Goal: Task Accomplishment & Management: Manage account settings

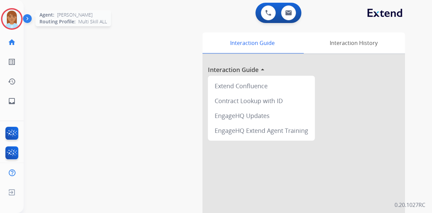
click at [14, 11] on img at bounding box center [11, 18] width 19 height 19
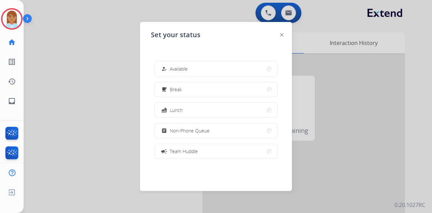
click at [123, 99] on div at bounding box center [216, 106] width 432 height 213
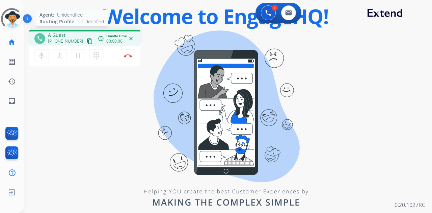
click at [17, 17] on div at bounding box center [12, 19] width 22 height 22
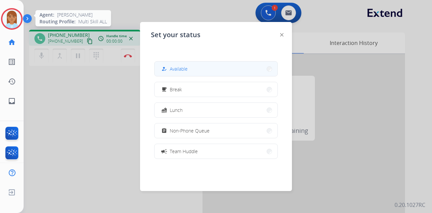
click at [175, 65] on span "Available" at bounding box center [179, 68] width 18 height 7
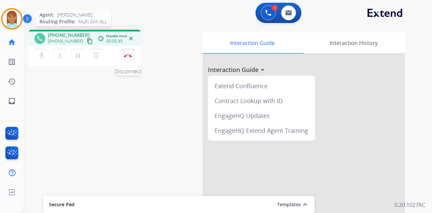
click at [122, 51] on button "Disconnect" at bounding box center [128, 56] width 14 height 14
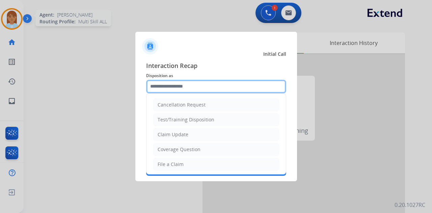
click at [167, 87] on input "text" at bounding box center [216, 86] width 140 height 13
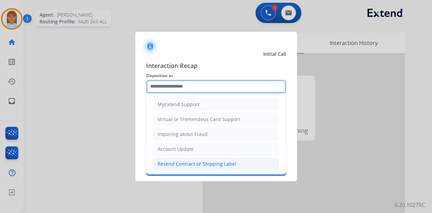
scroll to position [102, 0]
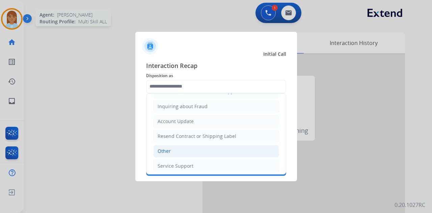
click at [181, 148] on li "Other" at bounding box center [216, 150] width 126 height 13
type input "*****"
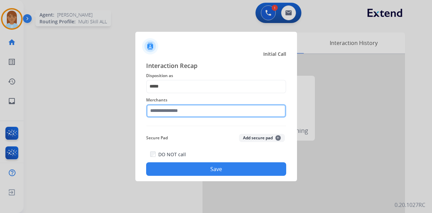
click at [179, 114] on input "text" at bounding box center [216, 110] width 140 height 13
type input "*********"
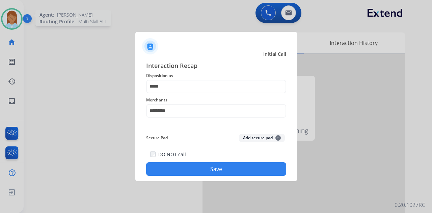
click at [204, 166] on button "Save" at bounding box center [216, 168] width 140 height 13
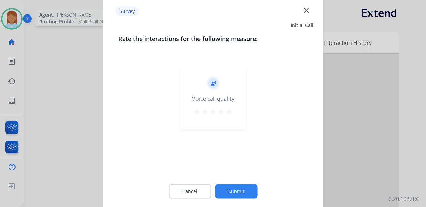
click at [229, 112] on mat-icon "star" at bounding box center [229, 112] width 8 height 8
click at [243, 194] on button "Submit" at bounding box center [236, 192] width 43 height 14
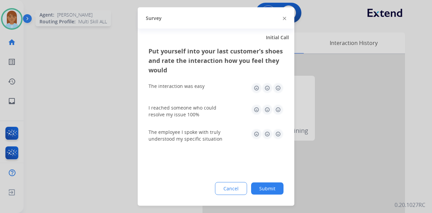
click at [277, 89] on img at bounding box center [278, 88] width 11 height 11
click at [279, 131] on img at bounding box center [278, 134] width 11 height 11
click at [277, 112] on img at bounding box center [278, 109] width 11 height 11
click at [274, 184] on button "Submit" at bounding box center [267, 188] width 32 height 12
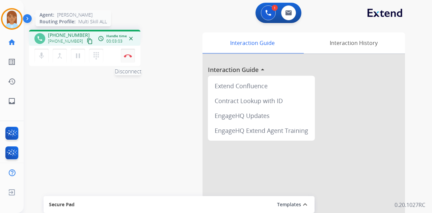
click at [131, 53] on button "Disconnect" at bounding box center [128, 56] width 14 height 14
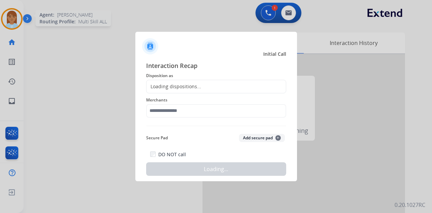
click at [168, 80] on div "Loading dispositions..." at bounding box center [216, 86] width 140 height 13
click at [171, 84] on div "Loading dispositions..." at bounding box center [173, 86] width 55 height 7
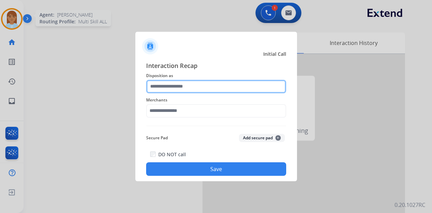
click at [173, 88] on input "text" at bounding box center [216, 86] width 140 height 13
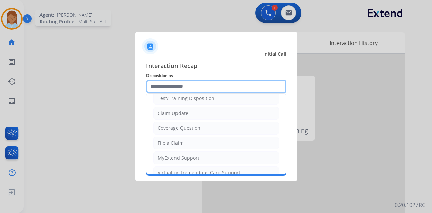
scroll to position [0, 0]
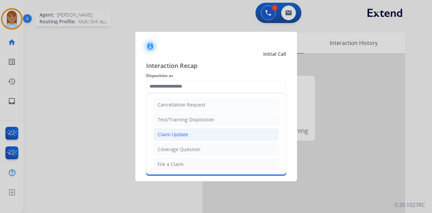
click at [190, 136] on li "Claim Update" at bounding box center [216, 134] width 126 height 13
type input "**********"
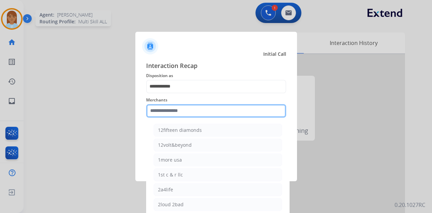
click at [185, 115] on div "Merchants 12fifteen diamonds 12volt&beyond 1more usa 1st c & r llc 2a4life 2lou…" at bounding box center [216, 106] width 140 height 27
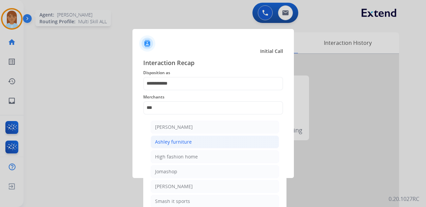
click at [194, 146] on li "Ashley furniture" at bounding box center [215, 142] width 129 height 13
type input "**********"
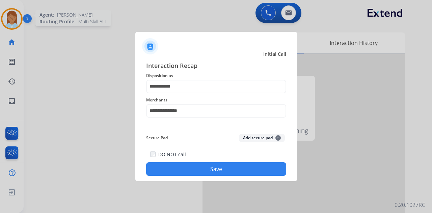
click at [211, 173] on button "Save" at bounding box center [216, 168] width 140 height 13
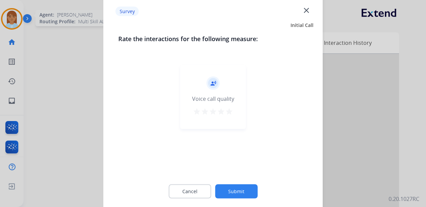
click at [230, 115] on button "star" at bounding box center [229, 113] width 8 height 10
click at [232, 189] on button "Submit" at bounding box center [236, 192] width 43 height 14
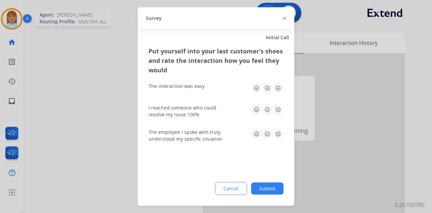
drag, startPoint x: 278, startPoint y: 89, endPoint x: 277, endPoint y: 96, distance: 6.8
click at [278, 89] on img at bounding box center [278, 88] width 11 height 11
click at [278, 107] on img at bounding box center [278, 109] width 11 height 11
click at [278, 136] on img at bounding box center [278, 134] width 11 height 11
click at [276, 188] on button "Submit" at bounding box center [267, 188] width 32 height 12
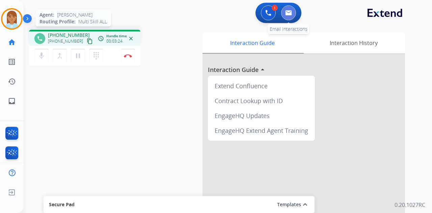
click at [290, 15] on img at bounding box center [288, 12] width 7 height 5
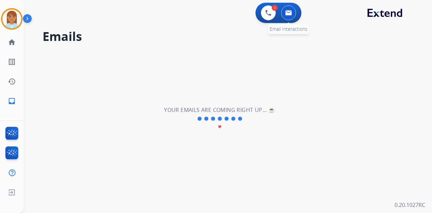
click at [288, 9] on button at bounding box center [288, 12] width 15 height 15
click at [288, 11] on button at bounding box center [288, 12] width 15 height 15
click at [288, 10] on img at bounding box center [288, 12] width 7 height 5
click at [266, 13] on img at bounding box center [268, 13] width 6 height 6
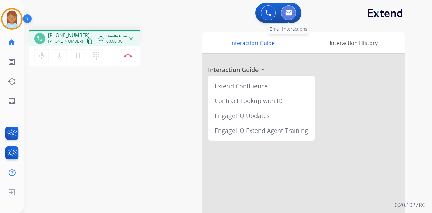
click at [285, 12] on img at bounding box center [288, 12] width 7 height 5
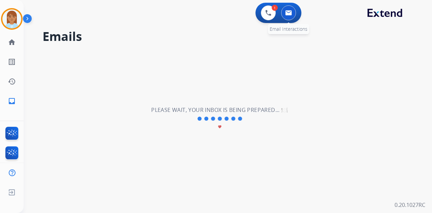
click at [290, 10] on img at bounding box center [288, 12] width 7 height 5
click at [265, 11] on button at bounding box center [268, 12] width 15 height 15
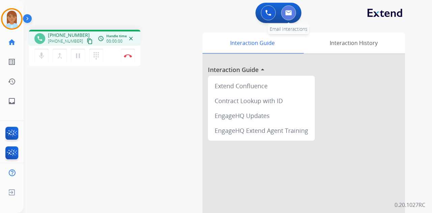
click at [294, 14] on button at bounding box center [288, 12] width 15 height 15
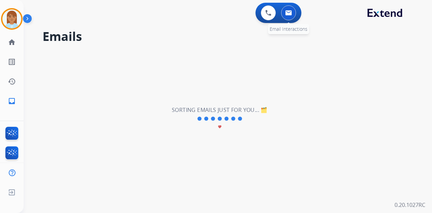
click at [292, 9] on button at bounding box center [288, 12] width 15 height 15
click at [289, 9] on button at bounding box center [288, 12] width 15 height 15
click at [292, 14] on button at bounding box center [288, 12] width 15 height 15
click at [271, 12] on img at bounding box center [268, 13] width 6 height 6
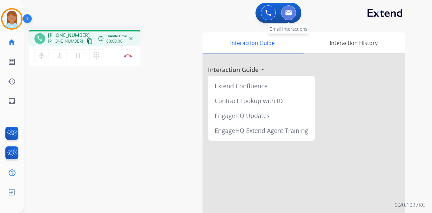
click at [286, 15] on img at bounding box center [288, 12] width 7 height 5
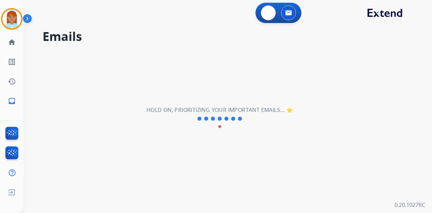
click at [286, 15] on div "0 Voice Interactions 0 Email Interactions" at bounding box center [278, 13] width 46 height 20
click at [287, 15] on img at bounding box center [288, 12] width 7 height 5
click at [290, 13] on img at bounding box center [288, 12] width 7 height 5
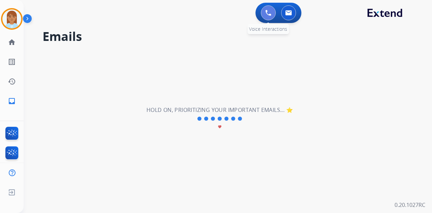
click at [271, 14] on button at bounding box center [268, 12] width 15 height 15
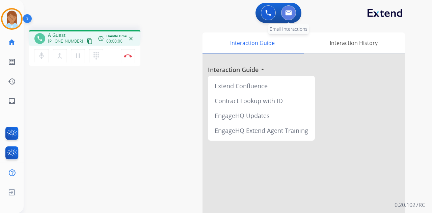
click at [286, 13] on img at bounding box center [288, 12] width 7 height 5
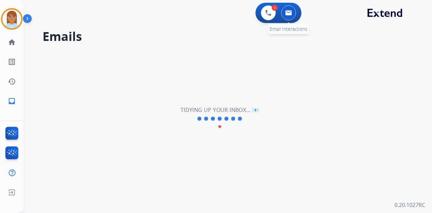
click at [287, 13] on img at bounding box center [288, 12] width 7 height 5
click at [287, 14] on img at bounding box center [288, 12] width 7 height 5
click at [272, 13] on button at bounding box center [268, 12] width 15 height 15
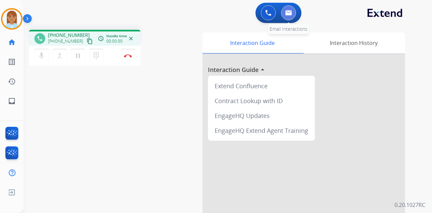
click at [286, 10] on img at bounding box center [288, 12] width 7 height 5
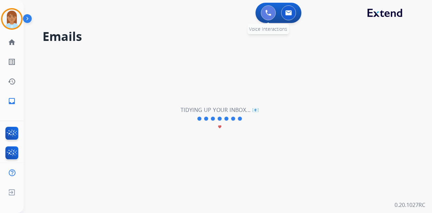
click at [273, 13] on button at bounding box center [268, 12] width 15 height 15
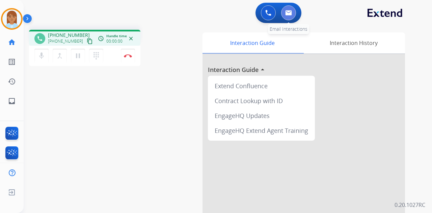
click at [287, 10] on button at bounding box center [288, 12] width 15 height 15
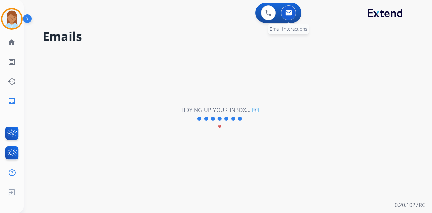
click at [292, 16] on button at bounding box center [288, 12] width 15 height 15
click at [289, 15] on img at bounding box center [288, 12] width 7 height 5
click at [289, 14] on img at bounding box center [288, 12] width 7 height 5
click at [288, 12] on img at bounding box center [288, 12] width 7 height 5
click at [270, 12] on img at bounding box center [268, 13] width 6 height 6
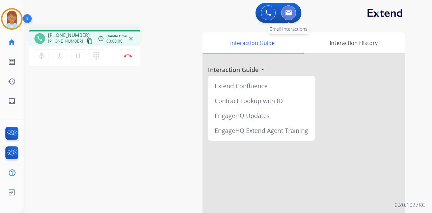
click at [287, 13] on img at bounding box center [288, 12] width 7 height 5
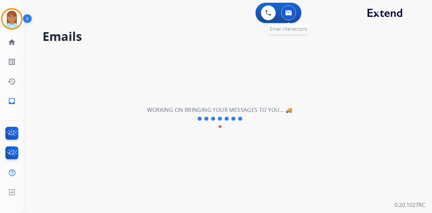
click at [291, 11] on img at bounding box center [288, 12] width 7 height 5
click at [284, 13] on button at bounding box center [288, 12] width 15 height 15
click at [289, 16] on button at bounding box center [288, 12] width 15 height 15
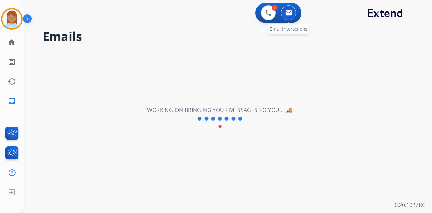
click at [289, 16] on button at bounding box center [288, 12] width 15 height 15
click at [269, 14] on img at bounding box center [268, 13] width 6 height 6
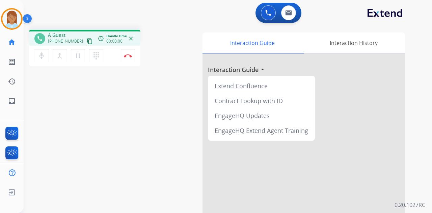
click at [270, 14] on img at bounding box center [268, 13] width 6 height 6
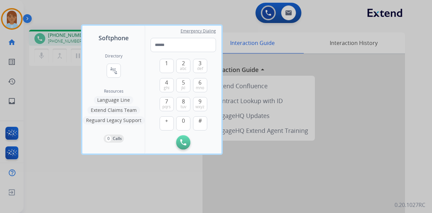
click at [229, 17] on div at bounding box center [216, 106] width 432 height 213
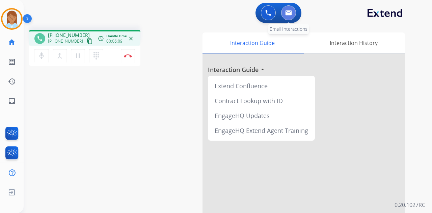
click at [284, 13] on button at bounding box center [288, 12] width 15 height 15
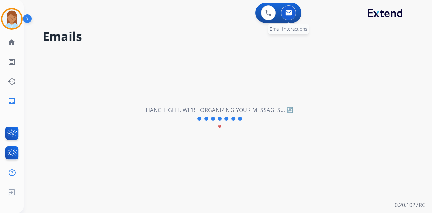
click at [286, 12] on img at bounding box center [288, 12] width 7 height 5
click at [294, 12] on button at bounding box center [288, 12] width 15 height 15
click at [272, 13] on button at bounding box center [268, 12] width 15 height 15
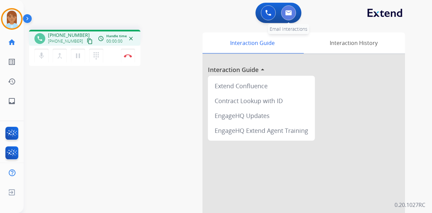
click at [291, 13] on img at bounding box center [288, 12] width 7 height 5
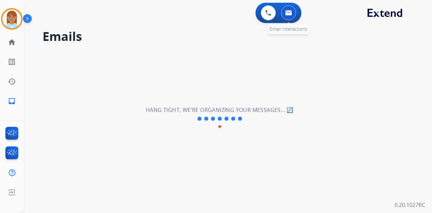
click at [292, 13] on button at bounding box center [288, 12] width 15 height 15
click at [289, 11] on img at bounding box center [288, 12] width 7 height 5
click at [288, 11] on img at bounding box center [288, 12] width 7 height 5
click at [286, 12] on img at bounding box center [288, 12] width 7 height 5
click at [268, 15] on img at bounding box center [268, 13] width 6 height 6
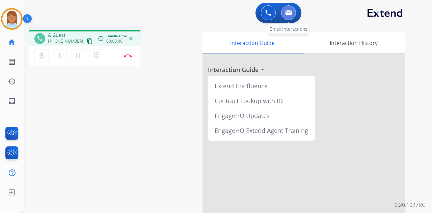
click at [288, 13] on img at bounding box center [288, 12] width 7 height 5
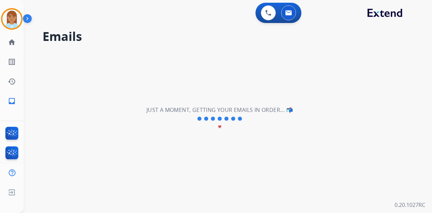
click at [288, 13] on img at bounding box center [288, 12] width 7 height 5
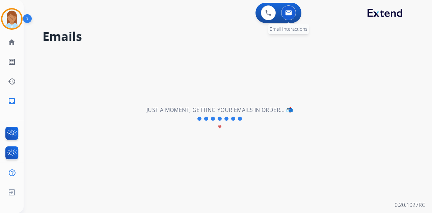
click at [290, 12] on img at bounding box center [288, 12] width 7 height 5
click at [289, 12] on img at bounding box center [288, 12] width 7 height 5
click at [289, 13] on img at bounding box center [288, 12] width 7 height 5
click at [270, 14] on img at bounding box center [268, 13] width 6 height 6
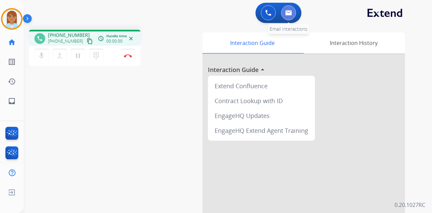
click at [285, 12] on img at bounding box center [288, 12] width 7 height 5
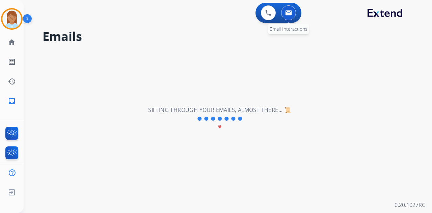
click at [289, 12] on img at bounding box center [288, 12] width 7 height 5
click at [289, 13] on img at bounding box center [288, 12] width 7 height 5
click at [289, 14] on img at bounding box center [288, 12] width 7 height 5
click at [289, 15] on img at bounding box center [288, 12] width 7 height 5
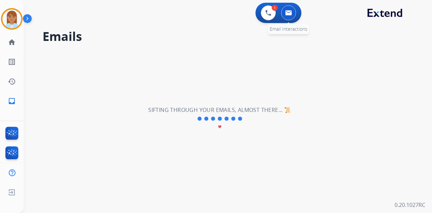
click at [291, 11] on img at bounding box center [288, 12] width 7 height 5
click at [284, 13] on button at bounding box center [288, 12] width 15 height 15
click at [267, 16] on img at bounding box center [268, 13] width 6 height 6
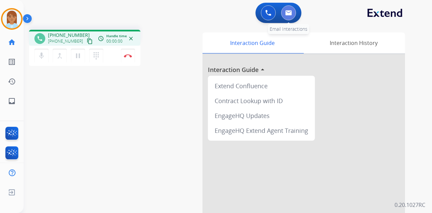
click at [289, 15] on img at bounding box center [288, 12] width 7 height 5
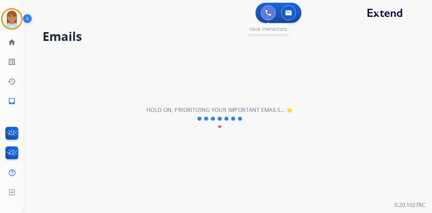
click at [269, 13] on img at bounding box center [268, 13] width 6 height 6
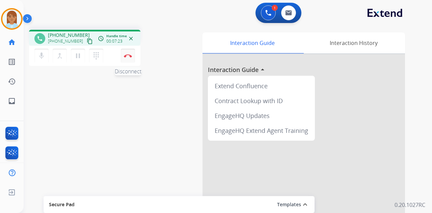
click at [132, 55] on button "Disconnect" at bounding box center [128, 56] width 14 height 14
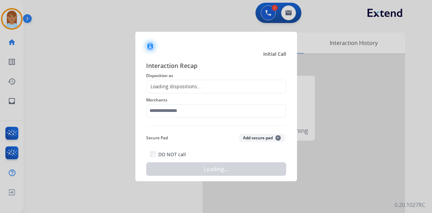
click at [172, 80] on div "Loading dispositions..." at bounding box center [216, 86] width 140 height 13
click at [173, 84] on div "Loading dispositions..." at bounding box center [173, 86] width 55 height 7
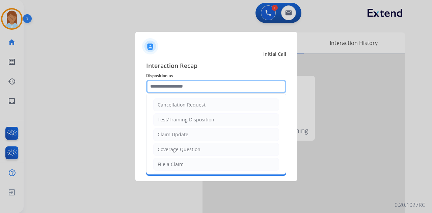
click at [175, 88] on input "text" at bounding box center [216, 86] width 140 height 13
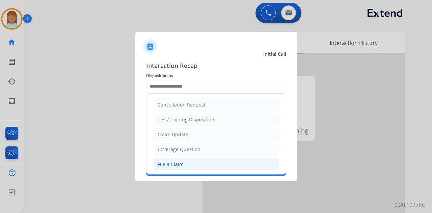
click at [192, 162] on li "File a Claim" at bounding box center [216, 164] width 126 height 13
type input "**********"
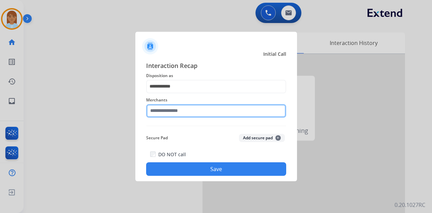
click at [198, 109] on input "text" at bounding box center [216, 110] width 140 height 13
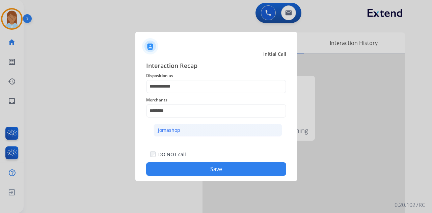
click at [197, 128] on li "Jomashop" at bounding box center [218, 129] width 129 height 13
type input "********"
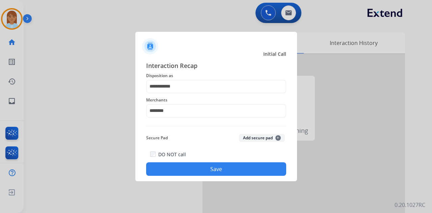
click at [201, 164] on button "Save" at bounding box center [216, 168] width 140 height 13
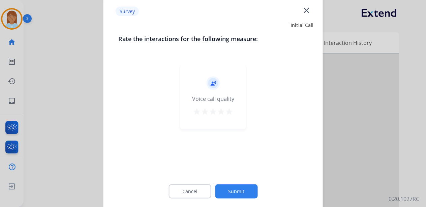
click at [233, 111] on mat-icon "star" at bounding box center [229, 112] width 8 height 8
click at [240, 194] on button "Submit" at bounding box center [236, 192] width 43 height 14
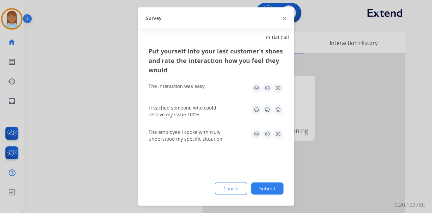
click at [277, 89] on img at bounding box center [278, 88] width 11 height 11
click at [276, 110] on img at bounding box center [278, 109] width 11 height 11
click at [275, 136] on img at bounding box center [278, 134] width 11 height 11
click at [276, 187] on button "Submit" at bounding box center [267, 188] width 32 height 12
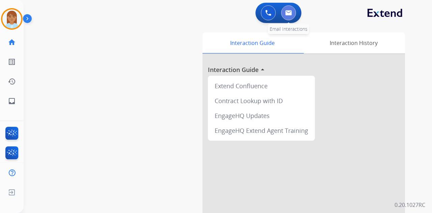
click at [290, 15] on img at bounding box center [288, 12] width 7 height 5
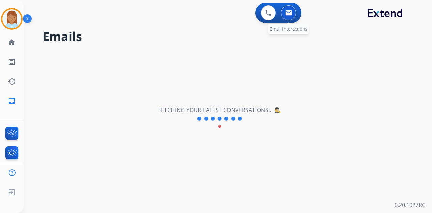
click at [290, 17] on button at bounding box center [288, 12] width 15 height 15
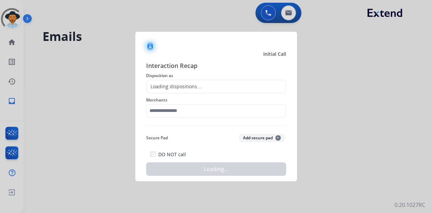
click at [19, 21] on div at bounding box center [216, 106] width 432 height 213
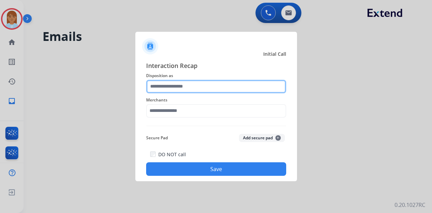
click at [196, 85] on input "text" at bounding box center [216, 86] width 140 height 13
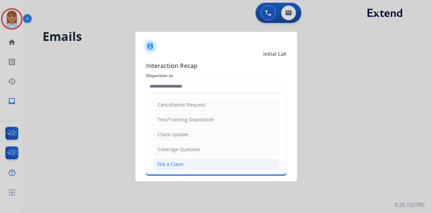
click at [173, 161] on div "File a Claim" at bounding box center [171, 164] width 26 height 7
type input "**********"
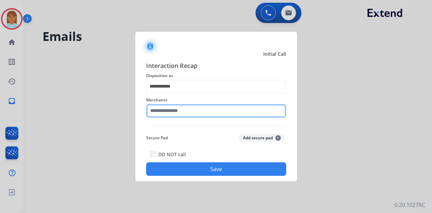
click at [182, 109] on input "text" at bounding box center [216, 110] width 140 height 13
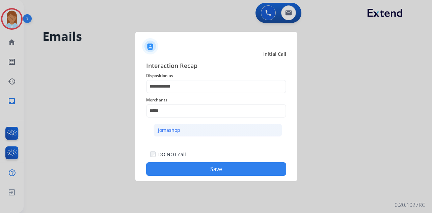
click at [190, 130] on li "Jomashop" at bounding box center [218, 129] width 129 height 13
type input "********"
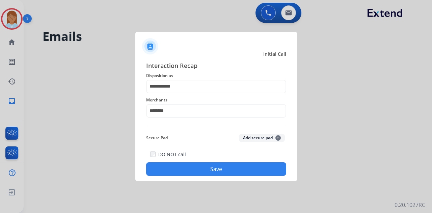
click at [205, 168] on button "Save" at bounding box center [216, 168] width 140 height 13
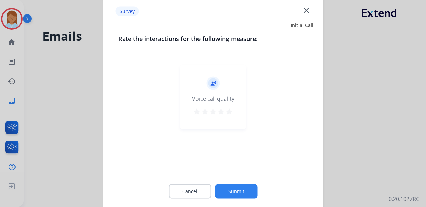
click at [227, 110] on mat-icon "star" at bounding box center [229, 112] width 8 height 8
click at [242, 192] on button "Submit" at bounding box center [236, 192] width 43 height 14
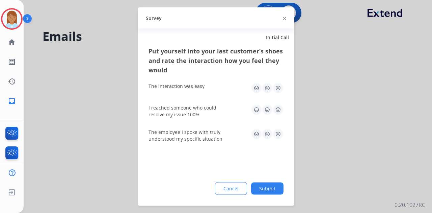
drag, startPoint x: 278, startPoint y: 87, endPoint x: 276, endPoint y: 102, distance: 15.0
click at [278, 87] on img at bounding box center [278, 88] width 11 height 11
click at [278, 111] on img at bounding box center [278, 109] width 11 height 11
click at [279, 138] on img at bounding box center [278, 134] width 11 height 11
click at [281, 187] on button "Submit" at bounding box center [267, 188] width 32 height 12
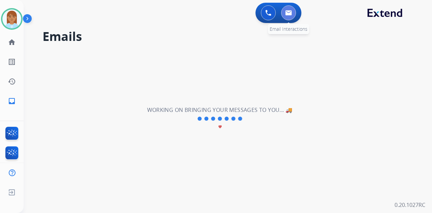
click at [292, 13] on button at bounding box center [288, 12] width 15 height 15
click at [269, 15] on img at bounding box center [268, 13] width 6 height 6
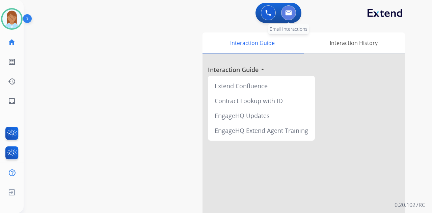
click at [292, 15] on button at bounding box center [288, 12] width 15 height 15
select select "**********"
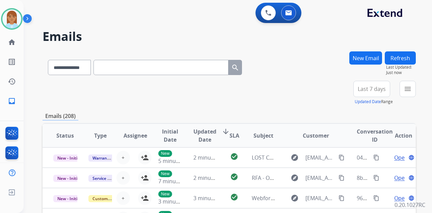
click at [362, 55] on button "New Email" at bounding box center [365, 57] width 33 height 13
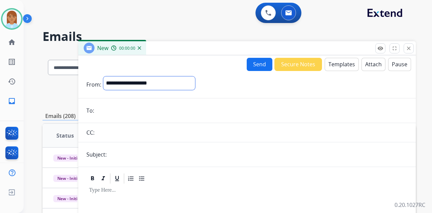
click at [188, 82] on select "**********" at bounding box center [149, 82] width 92 height 13
select select "**********"
click at [103, 76] on select "**********" at bounding box center [149, 82] width 92 height 13
click at [167, 108] on input "email" at bounding box center [251, 110] width 311 height 13
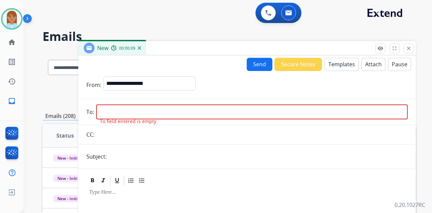
click at [175, 107] on input "email" at bounding box center [251, 111] width 311 height 15
paste input "**********"
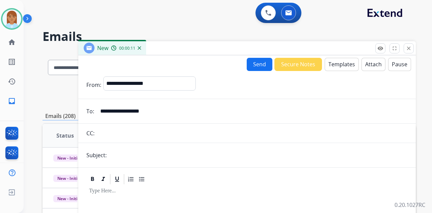
type input "**********"
click at [175, 149] on input "text" at bounding box center [258, 154] width 299 height 13
type input "**********"
click at [333, 68] on button "Templates" at bounding box center [342, 64] width 34 height 13
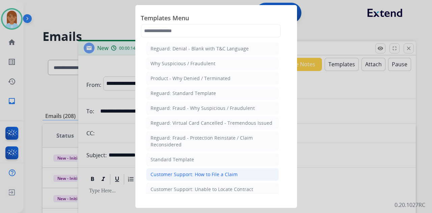
click at [212, 173] on div "Customer Support: How to File a Claim" at bounding box center [193, 174] width 87 height 7
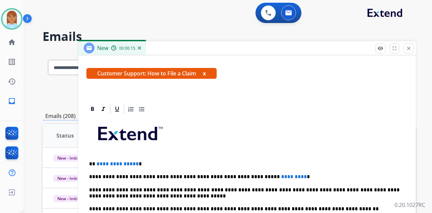
scroll to position [129, 0]
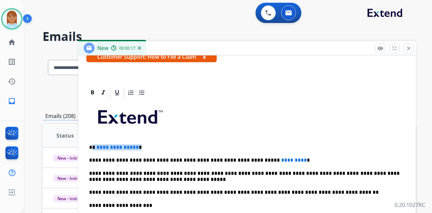
drag, startPoint x: 92, startPoint y: 145, endPoint x: 166, endPoint y: 144, distance: 73.2
click at [166, 144] on p "**********" at bounding box center [244, 147] width 310 height 6
drag, startPoint x: 242, startPoint y: 157, endPoint x: 298, endPoint y: 157, distance: 56.0
click at [298, 157] on p "**********" at bounding box center [244, 160] width 310 height 6
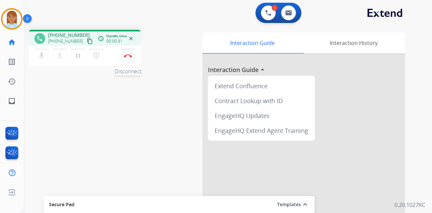
click at [126, 53] on button "Disconnect" at bounding box center [128, 56] width 14 height 14
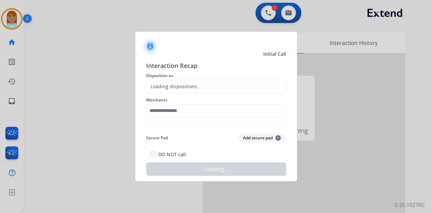
click at [169, 86] on div "Loading dispositions..." at bounding box center [173, 86] width 55 height 7
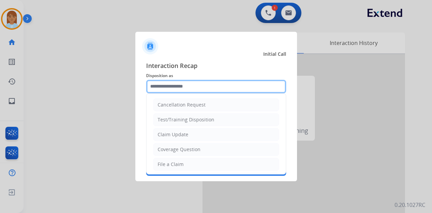
click at [172, 89] on input "text" at bounding box center [216, 86] width 140 height 13
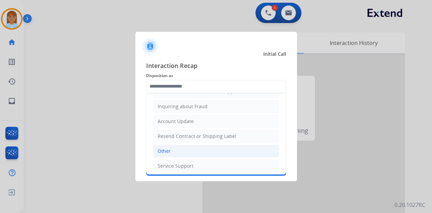
click at [203, 148] on li "Other" at bounding box center [216, 150] width 126 height 13
type input "*****"
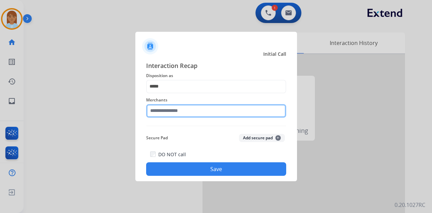
click at [182, 112] on input "text" at bounding box center [216, 110] width 140 height 13
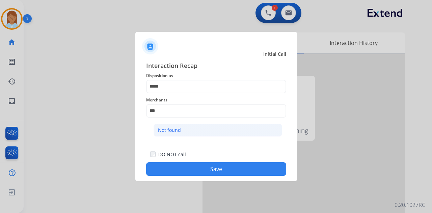
click at [169, 129] on div "Not found" at bounding box center [169, 130] width 23 height 7
type input "*********"
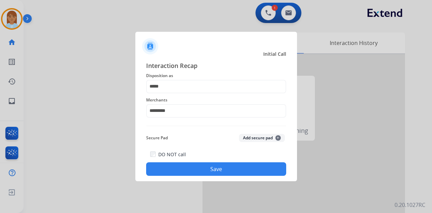
click at [183, 168] on button "Save" at bounding box center [216, 168] width 140 height 13
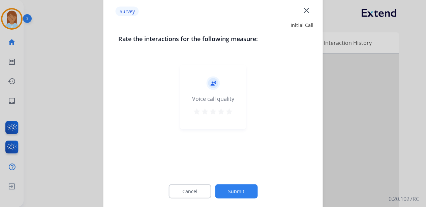
click at [232, 110] on mat-icon "star" at bounding box center [229, 112] width 8 height 8
click at [249, 199] on div "Cancel Submit" at bounding box center [213, 191] width 190 height 30
click at [248, 194] on button "Submit" at bounding box center [236, 192] width 43 height 14
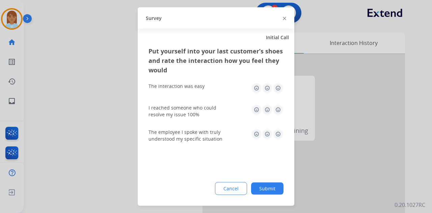
drag, startPoint x: 276, startPoint y: 89, endPoint x: 275, endPoint y: 103, distance: 14.6
click at [277, 89] on img at bounding box center [278, 88] width 11 height 11
click at [275, 109] on img at bounding box center [278, 109] width 11 height 11
click at [278, 130] on img at bounding box center [278, 134] width 11 height 11
click at [272, 191] on button "Submit" at bounding box center [267, 188] width 32 height 12
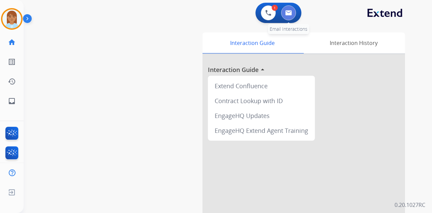
click at [288, 11] on img at bounding box center [288, 12] width 7 height 5
select select "**********"
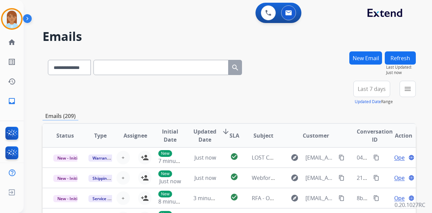
click at [352, 54] on button "New Email" at bounding box center [365, 57] width 33 height 13
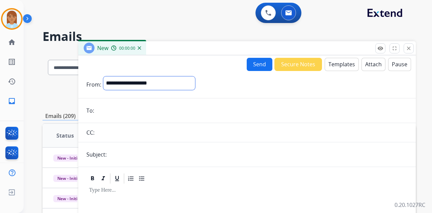
click at [176, 88] on select "**********" at bounding box center [149, 82] width 92 height 13
select select "**********"
click at [103, 76] on select "**********" at bounding box center [149, 82] width 92 height 13
click at [165, 114] on input "email" at bounding box center [251, 110] width 311 height 13
paste input "**********"
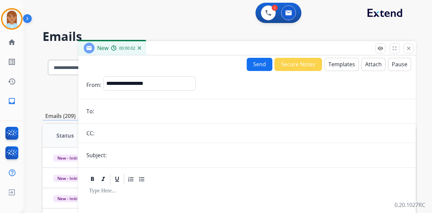
type input "**********"
click at [144, 148] on input "text" at bounding box center [258, 154] width 299 height 13
type input "**********"
click at [328, 66] on button "Templates" at bounding box center [342, 64] width 34 height 13
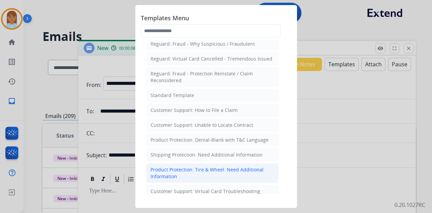
scroll to position [112, 0]
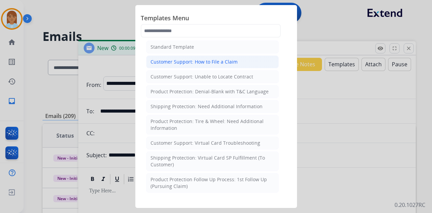
click at [202, 61] on div "Customer Support: How to File a Claim" at bounding box center [193, 61] width 87 height 7
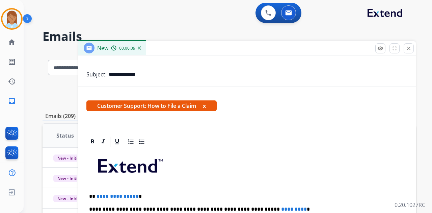
scroll to position [129, 0]
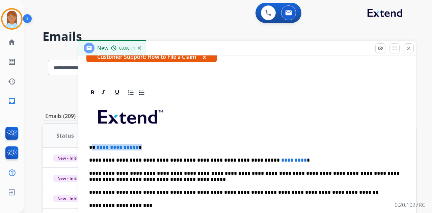
drag, startPoint x: 92, startPoint y: 144, endPoint x: 157, endPoint y: 145, distance: 64.1
click at [157, 145] on p "**********" at bounding box center [244, 147] width 310 height 6
drag, startPoint x: 244, startPoint y: 157, endPoint x: 281, endPoint y: 159, distance: 37.5
click at [281, 159] on p "**********" at bounding box center [244, 160] width 310 height 6
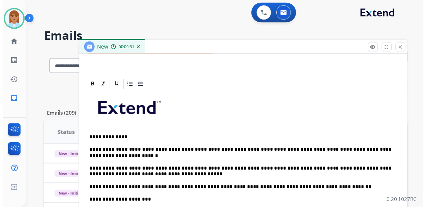
scroll to position [0, 0]
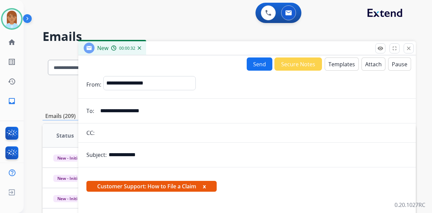
click at [259, 67] on button "Send" at bounding box center [260, 63] width 26 height 13
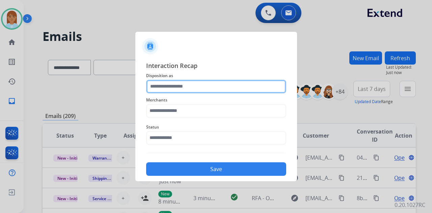
click at [265, 85] on input "text" at bounding box center [216, 86] width 140 height 13
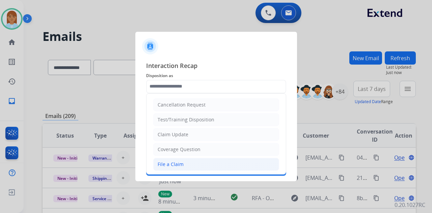
click at [196, 163] on li "File a Claim" at bounding box center [216, 164] width 126 height 13
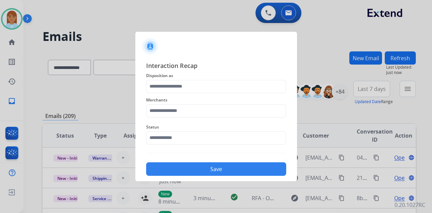
type input "**********"
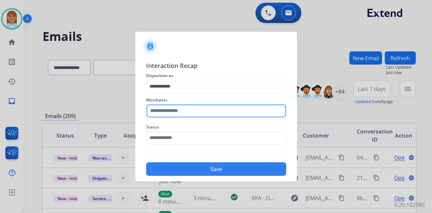
click at [195, 109] on input "text" at bounding box center [216, 110] width 140 height 13
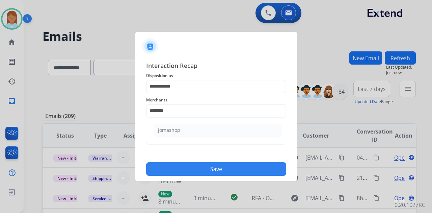
click at [180, 128] on li "Jomashop" at bounding box center [218, 129] width 129 height 13
type input "********"
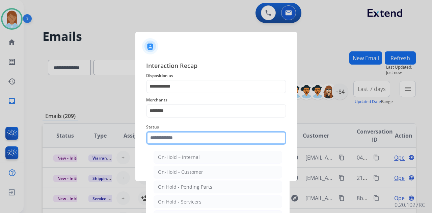
click at [182, 139] on input "text" at bounding box center [216, 137] width 140 height 13
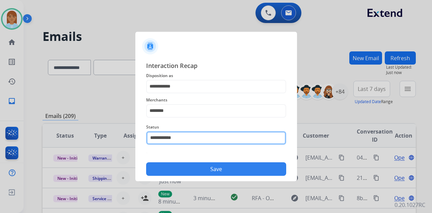
type input "**********"
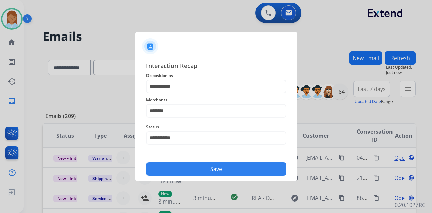
click at [204, 169] on button "Save" at bounding box center [216, 168] width 140 height 13
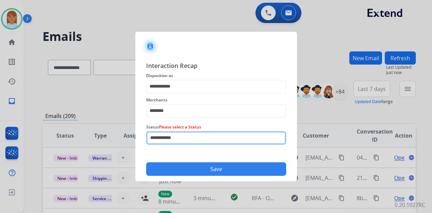
drag, startPoint x: 200, startPoint y: 137, endPoint x: 117, endPoint y: 142, distance: 82.8
click at [0, 141] on app-contact-recap-modal "**********" at bounding box center [0, 106] width 0 height 213
click at [173, 141] on input "text" at bounding box center [216, 137] width 140 height 13
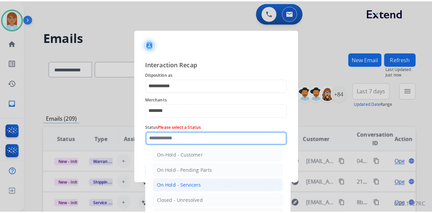
scroll to position [38, 0]
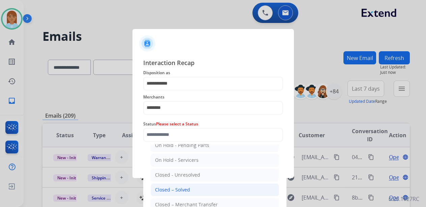
click at [185, 189] on div "Closed – Solved" at bounding box center [172, 190] width 35 height 7
type input "**********"
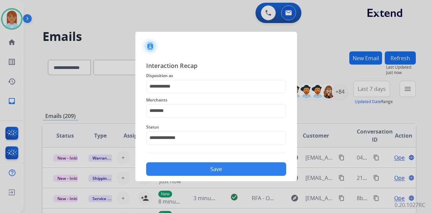
click at [205, 168] on button "Save" at bounding box center [216, 168] width 140 height 13
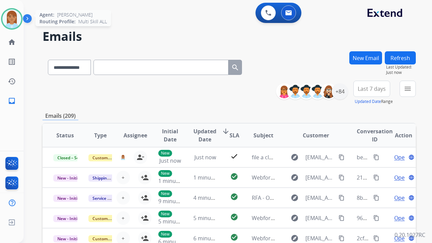
drag, startPoint x: 6, startPoint y: 14, endPoint x: 14, endPoint y: 24, distance: 12.8
click at [7, 14] on img at bounding box center [11, 18] width 19 height 19
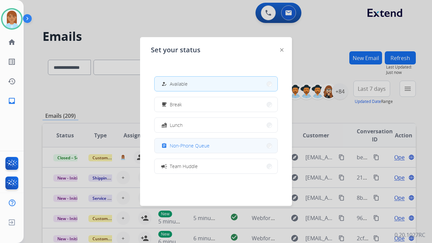
click at [188, 141] on button "assignment Non-Phone Queue" at bounding box center [216, 145] width 123 height 15
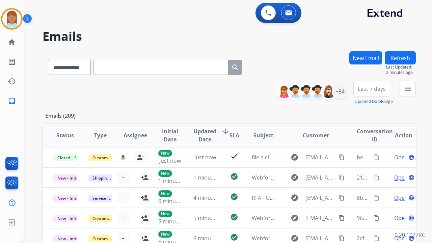
click at [194, 3] on div "0 Voice Interactions 0 Email Interactions" at bounding box center [224, 14] width 384 height 22
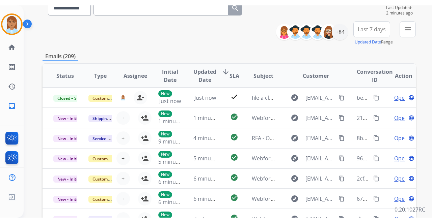
scroll to position [22, 0]
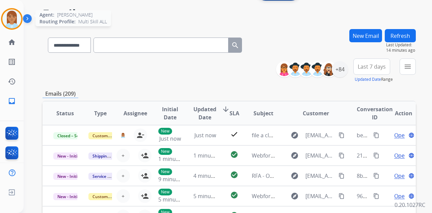
click at [17, 18] on img at bounding box center [11, 18] width 19 height 19
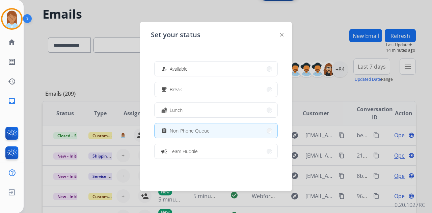
click at [241, 8] on div at bounding box center [216, 106] width 432 height 213
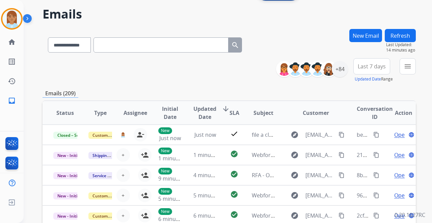
scroll to position [0, 0]
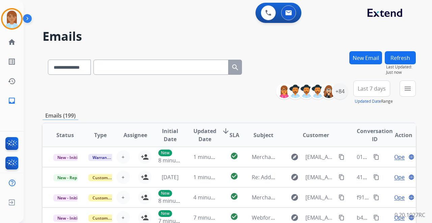
drag, startPoint x: 168, startPoint y: 63, endPoint x: 93, endPoint y: 58, distance: 75.1
click at [168, 63] on input "text" at bounding box center [160, 67] width 135 height 15
click at [63, 72] on select "**********" at bounding box center [69, 67] width 42 height 15
select select "**********"
click at [48, 60] on select "**********" at bounding box center [69, 67] width 42 height 15
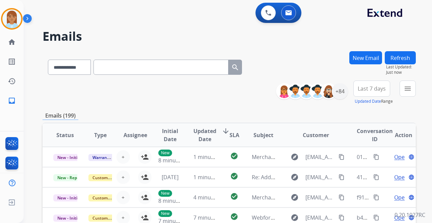
click at [145, 72] on input "text" at bounding box center [160, 67] width 135 height 15
click at [164, 67] on input "text" at bounding box center [160, 67] width 135 height 15
paste input "**********"
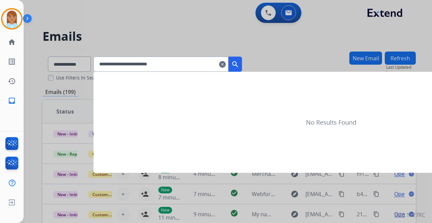
type input "**********"
click at [239, 65] on mat-icon "search" at bounding box center [235, 64] width 8 height 8
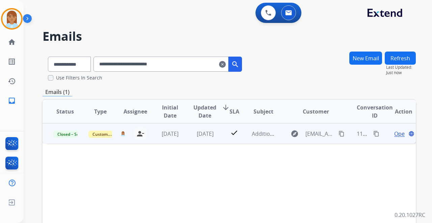
click at [394, 132] on span "Open" at bounding box center [401, 134] width 14 height 8
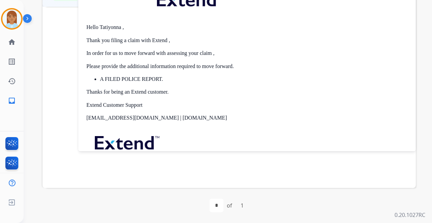
scroll to position [20, 0]
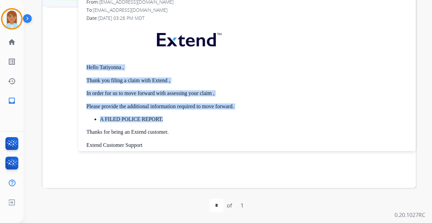
drag, startPoint x: 86, startPoint y: 67, endPoint x: 221, endPoint y: 117, distance: 144.6
click at [221, 119] on div "0 attachments From: support@extend.com To: tatiyonnawilliams3@gmail.com Date: 0…" at bounding box center [246, 106] width 337 height 259
copy div "Hello Tatiyonna , Thank you filing a claim with Extend , In order for us to mov…"
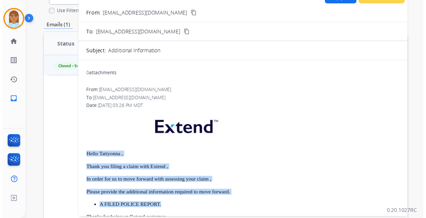
scroll to position [0, 0]
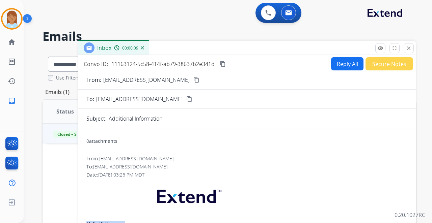
click at [343, 61] on button "Reply All" at bounding box center [347, 63] width 32 height 13
select select "**********"
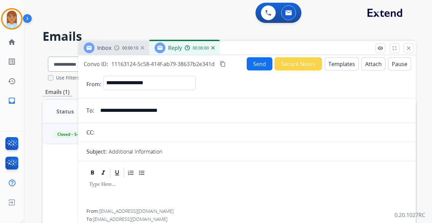
click at [340, 65] on button "Templates" at bounding box center [342, 63] width 34 height 13
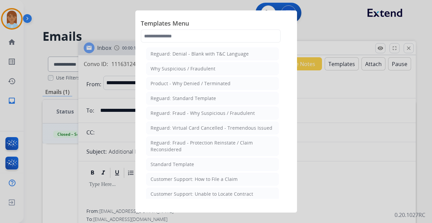
click at [333, 32] on div at bounding box center [216, 111] width 432 height 223
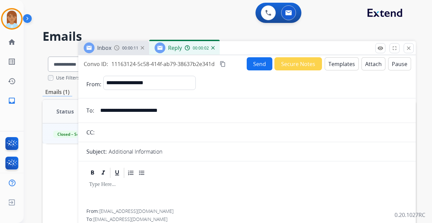
click at [259, 65] on button "Send" at bounding box center [260, 63] width 26 height 13
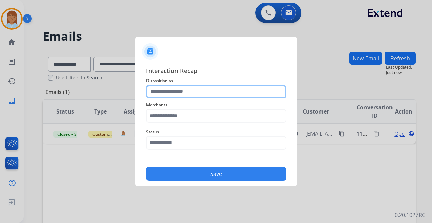
click at [192, 86] on input "text" at bounding box center [216, 91] width 140 height 13
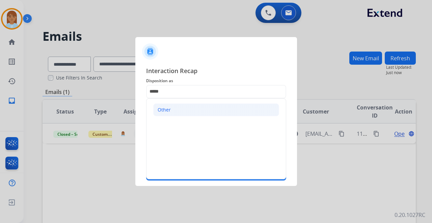
click at [168, 109] on div "Other" at bounding box center [164, 110] width 13 height 7
type input "*****"
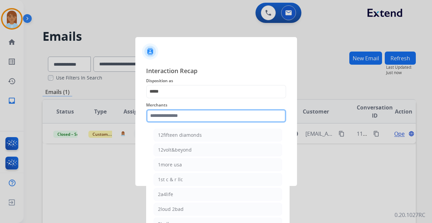
click at [170, 113] on input "text" at bounding box center [216, 115] width 140 height 13
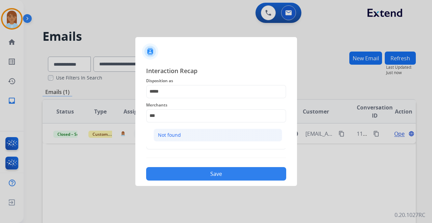
click at [168, 136] on div "Not found" at bounding box center [169, 135] width 23 height 7
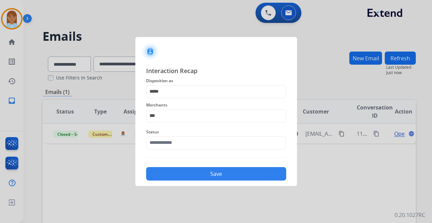
type input "*********"
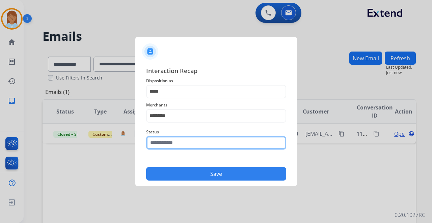
click at [164, 144] on input "text" at bounding box center [216, 142] width 140 height 13
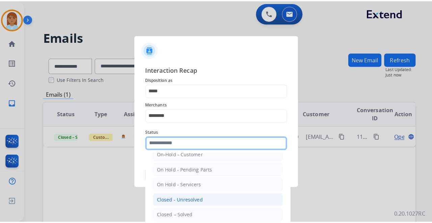
scroll to position [38, 0]
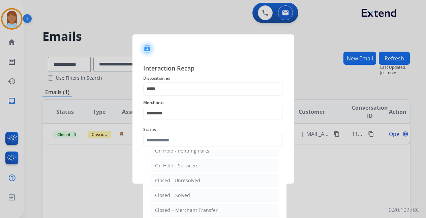
drag, startPoint x: 179, startPoint y: 193, endPoint x: 182, endPoint y: 184, distance: 9.0
click at [180, 192] on div "Closed – Solved" at bounding box center [172, 195] width 35 height 7
type input "**********"
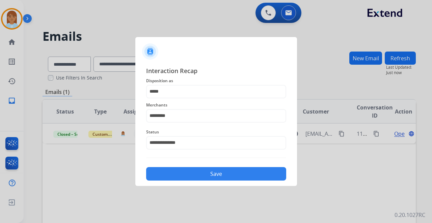
click at [181, 175] on button "Save" at bounding box center [216, 173] width 140 height 13
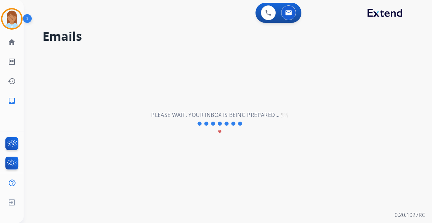
click at [225, 124] on span at bounding box center [226, 124] width 4 height 4
click at [224, 124] on span at bounding box center [226, 124] width 4 height 4
click at [224, 123] on span at bounding box center [226, 124] width 4 height 4
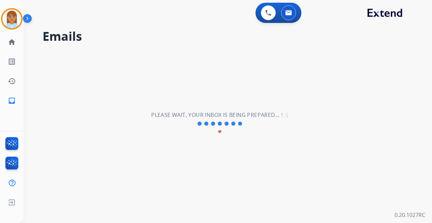
click at [224, 123] on div at bounding box center [219, 123] width 47 height 8
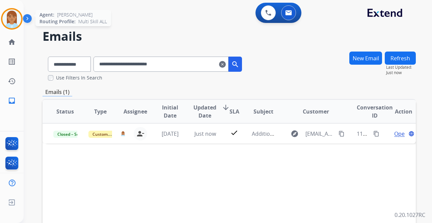
click at [17, 17] on img at bounding box center [11, 18] width 19 height 19
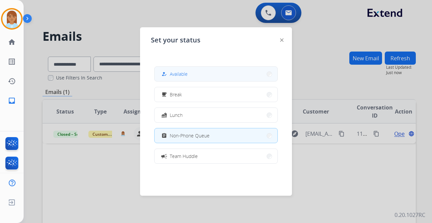
click at [187, 70] on div "how_to_reg Available" at bounding box center [174, 74] width 28 height 8
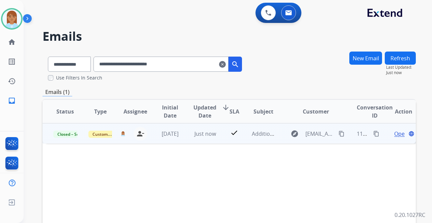
click at [394, 135] on span "Open" at bounding box center [401, 134] width 14 height 8
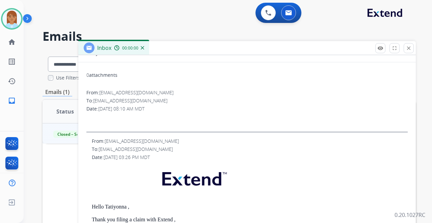
scroll to position [157, 0]
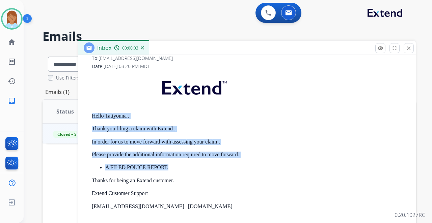
drag, startPoint x: 91, startPoint y: 117, endPoint x: 208, endPoint y: 165, distance: 126.8
click at [205, 165] on div "From: support@extend.com To: tatiyonnawilliams3@gmail.com Date: 08/21/2025 - 03…" at bounding box center [246, 163] width 321 height 232
copy div "Hello Tatiyonna , Thank you filing a claim with Extend , In order for us to mov…"
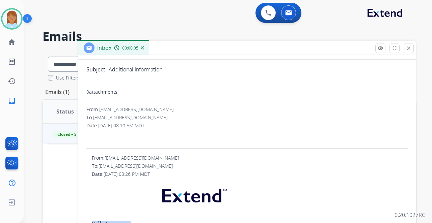
scroll to position [0, 0]
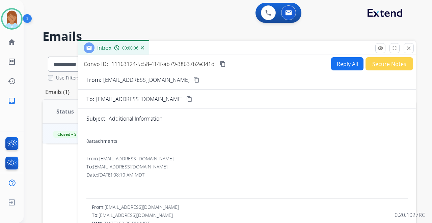
click at [342, 66] on button "Reply All" at bounding box center [347, 63] width 32 height 13
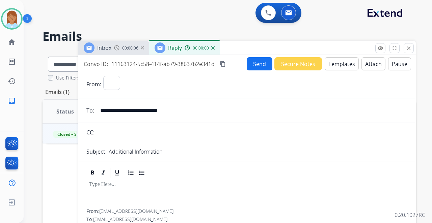
select select "**********"
click at [333, 63] on button "Templates" at bounding box center [342, 63] width 34 height 13
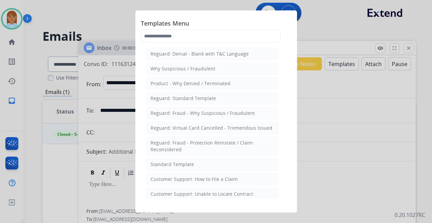
click at [202, 161] on li "Standard Template" at bounding box center [212, 164] width 133 height 13
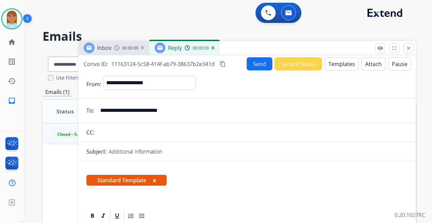
scroll to position [135, 0]
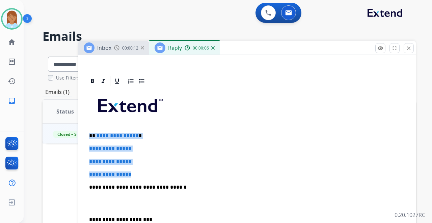
drag, startPoint x: 89, startPoint y: 133, endPoint x: 133, endPoint y: 161, distance: 51.8
click at [144, 176] on div "**********" at bounding box center [246, 203] width 321 height 232
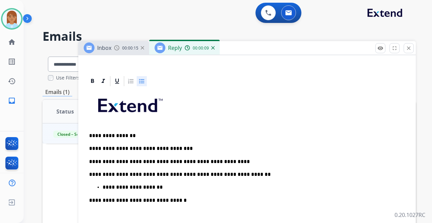
click at [173, 147] on p "**********" at bounding box center [244, 149] width 310 height 6
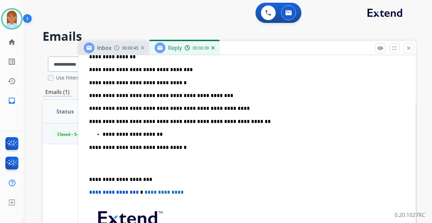
scroll to position [247, 0]
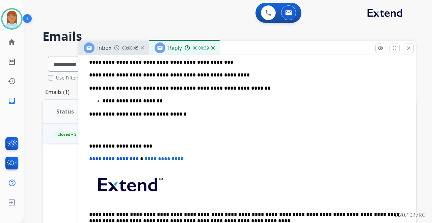
click at [119, 132] on p at bounding box center [247, 130] width 316 height 12
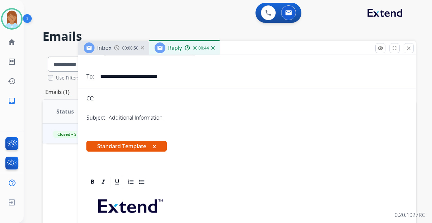
scroll to position [0, 0]
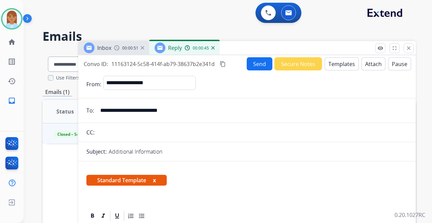
click at [250, 65] on button "Send" at bounding box center [260, 63] width 26 height 13
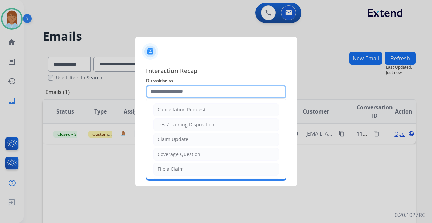
click at [186, 89] on input "text" at bounding box center [216, 91] width 140 height 13
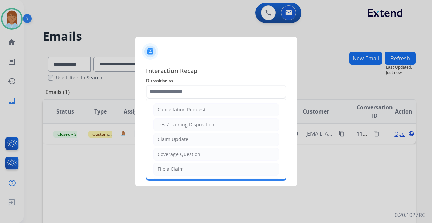
click at [180, 135] on li "Claim Update" at bounding box center [216, 139] width 126 height 13
type input "**********"
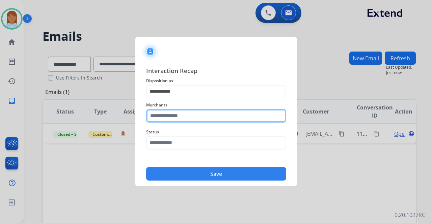
click at [174, 117] on input "text" at bounding box center [216, 115] width 140 height 13
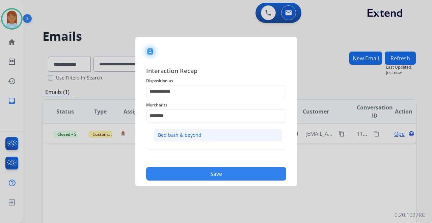
click at [186, 133] on div "Bed bath & beyond" at bounding box center [180, 135] width 44 height 7
type input "**********"
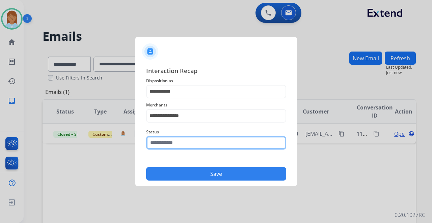
click at [178, 143] on input "text" at bounding box center [216, 142] width 140 height 13
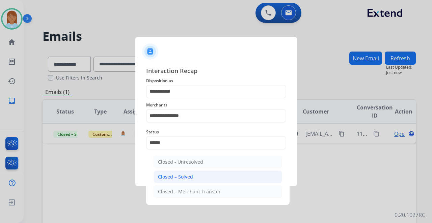
click at [223, 176] on li "Closed – Solved" at bounding box center [218, 177] width 129 height 13
type input "**********"
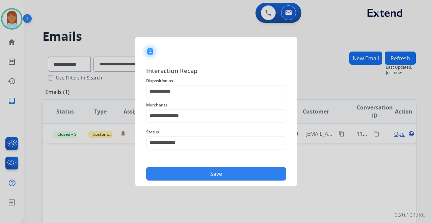
click at [223, 167] on div "Save" at bounding box center [216, 172] width 140 height 18
click at [233, 173] on button "Save" at bounding box center [216, 173] width 140 height 13
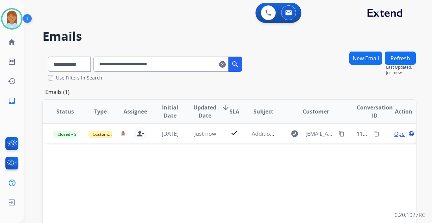
click at [226, 63] on mat-icon "clear" at bounding box center [222, 64] width 7 height 8
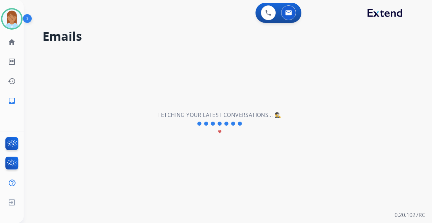
select select "**********"
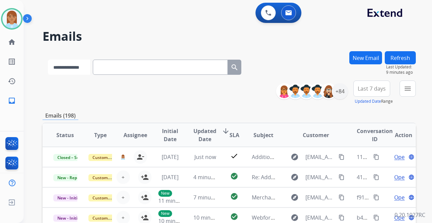
click at [84, 65] on select "**********" at bounding box center [69, 67] width 42 height 15
select select "**********"
click at [48, 60] on select "**********" at bounding box center [69, 67] width 42 height 15
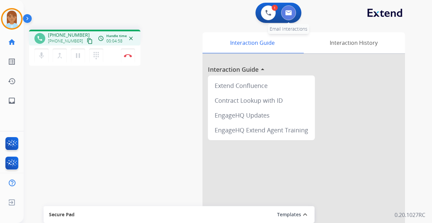
click at [292, 13] on img at bounding box center [288, 12] width 7 height 5
select select "**********"
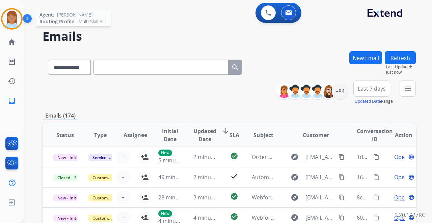
click at [15, 27] on img at bounding box center [11, 18] width 19 height 19
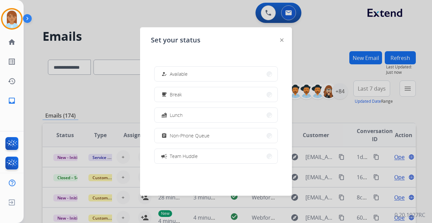
click at [81, 27] on div at bounding box center [216, 111] width 432 height 223
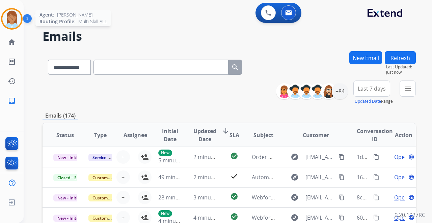
click at [13, 18] on img at bounding box center [11, 18] width 19 height 19
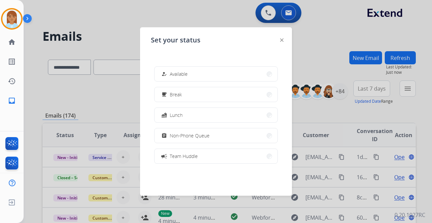
click at [47, 23] on div at bounding box center [216, 111] width 432 height 223
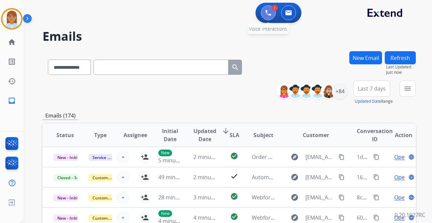
click at [271, 11] on img at bounding box center [268, 13] width 6 height 6
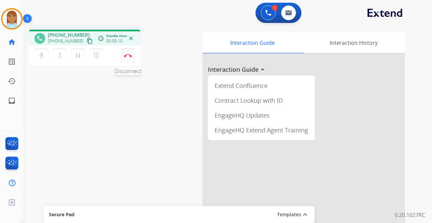
click at [129, 55] on img at bounding box center [128, 55] width 8 height 3
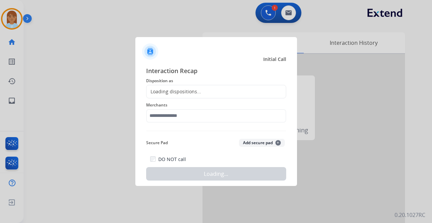
click at [173, 90] on div "Loading dispositions..." at bounding box center [173, 91] width 55 height 7
click at [172, 91] on div "Loading dispositions..." at bounding box center [173, 91] width 55 height 7
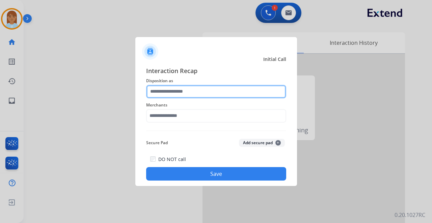
click at [172, 91] on input "text" at bounding box center [216, 91] width 140 height 13
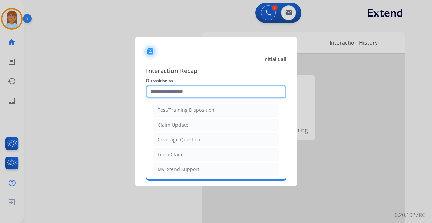
scroll to position [22, 0]
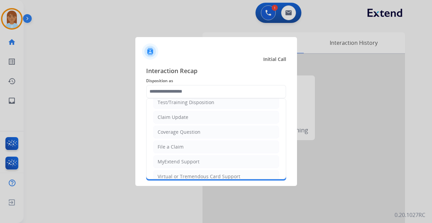
click at [178, 118] on div "Claim Update" at bounding box center [173, 117] width 31 height 7
type input "**********"
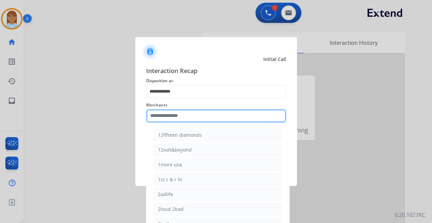
click at [182, 114] on input "text" at bounding box center [216, 115] width 140 height 13
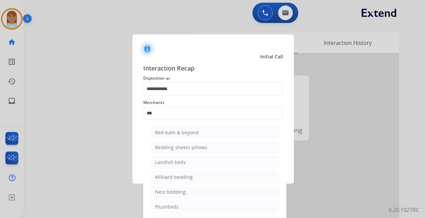
click at [181, 135] on div "Bed bath & beyond" at bounding box center [177, 132] width 44 height 7
type input "**********"
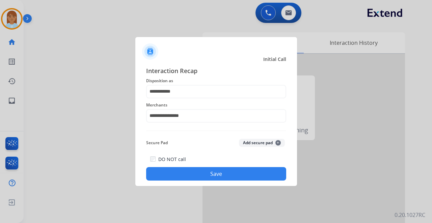
click at [192, 173] on button "Save" at bounding box center [216, 173] width 140 height 13
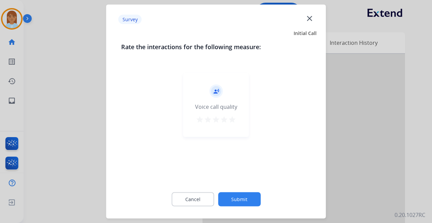
click at [229, 117] on mat-icon "star" at bounding box center [232, 120] width 8 height 8
click at [242, 207] on div "Cancel Submit" at bounding box center [216, 200] width 190 height 30
click at [242, 200] on button "Submit" at bounding box center [239, 200] width 43 height 14
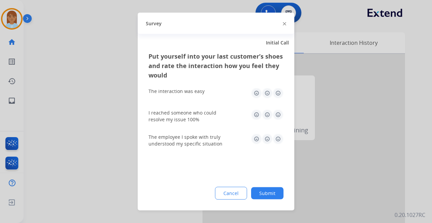
click at [277, 92] on img at bounding box center [278, 93] width 11 height 11
click at [278, 116] on img at bounding box center [278, 115] width 11 height 11
click at [280, 140] on img at bounding box center [278, 139] width 11 height 11
drag, startPoint x: 276, startPoint y: 187, endPoint x: 274, endPoint y: 192, distance: 5.8
click at [274, 192] on div "Put yourself into your last customer’s shoes and rate the interaction how you f…" at bounding box center [216, 131] width 157 height 159
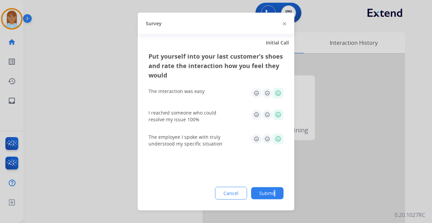
click at [274, 192] on button "Submit" at bounding box center [267, 194] width 32 height 12
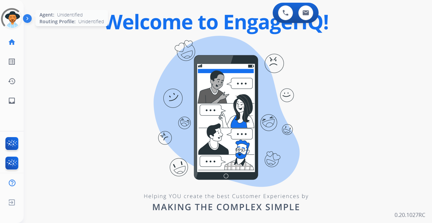
click at [16, 18] on div at bounding box center [12, 19] width 22 height 22
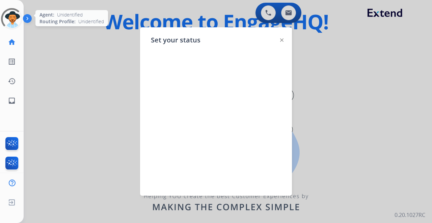
click at [9, 20] on div at bounding box center [12, 19] width 22 height 22
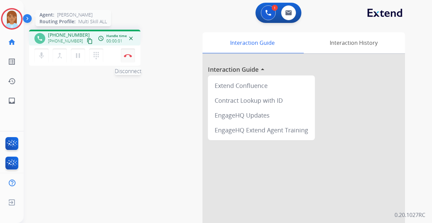
click at [123, 55] on button "Disconnect" at bounding box center [128, 56] width 14 height 14
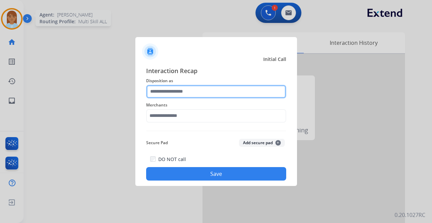
click at [184, 91] on input "text" at bounding box center [216, 91] width 140 height 13
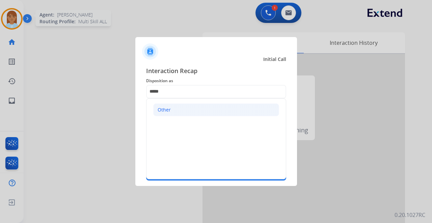
click at [178, 107] on li "Other" at bounding box center [216, 110] width 126 height 13
type input "*****"
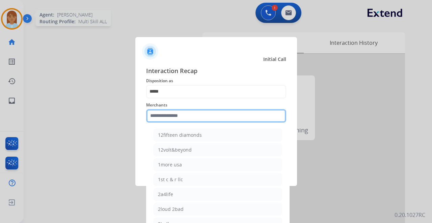
click at [171, 115] on input "text" at bounding box center [216, 115] width 140 height 13
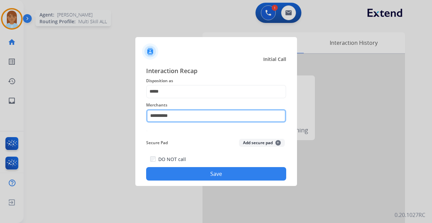
type input "*********"
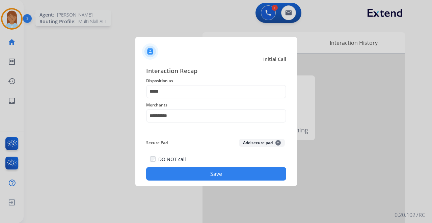
click at [192, 174] on button "Save" at bounding box center [216, 173] width 140 height 13
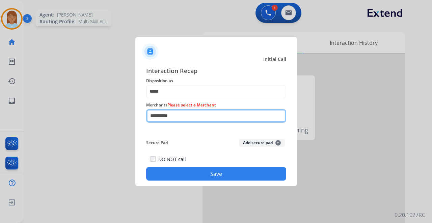
drag, startPoint x: 177, startPoint y: 114, endPoint x: 29, endPoint y: 103, distance: 148.9
click at [0, 113] on app-contact-recap-modal "Initial Call Interaction Recap Disposition as ***** Merchants Please select a M…" at bounding box center [0, 111] width 0 height 223
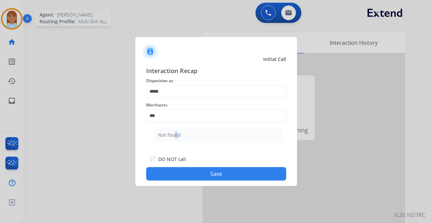
click at [173, 135] on div "Not found" at bounding box center [169, 135] width 23 height 7
type input "*********"
click at [187, 178] on button "Save" at bounding box center [216, 173] width 140 height 13
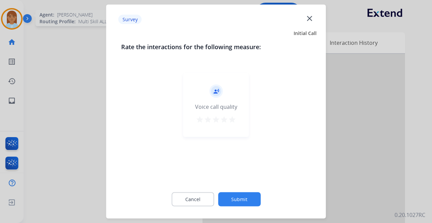
click at [232, 124] on button "star" at bounding box center [232, 121] width 8 height 10
click at [250, 202] on button "Submit" at bounding box center [239, 200] width 43 height 14
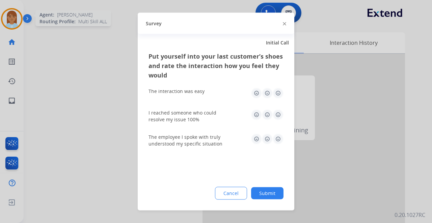
click at [278, 94] on img at bounding box center [278, 93] width 11 height 11
click at [279, 112] on img at bounding box center [278, 115] width 11 height 11
click at [276, 138] on img at bounding box center [278, 139] width 11 height 11
click at [266, 189] on button "Submit" at bounding box center [267, 194] width 32 height 12
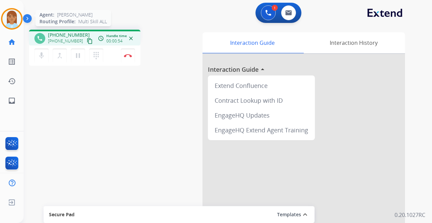
click at [87, 43] on mat-icon "content_copy" at bounding box center [90, 41] width 6 height 6
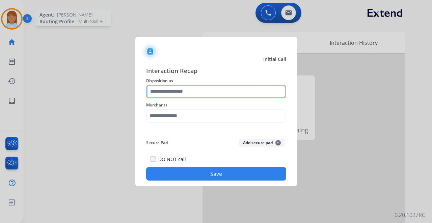
click at [169, 90] on input "text" at bounding box center [216, 91] width 140 height 13
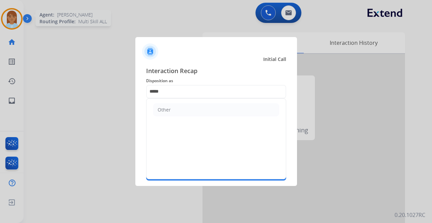
click at [171, 111] on li "Other" at bounding box center [216, 110] width 126 height 13
type input "*****"
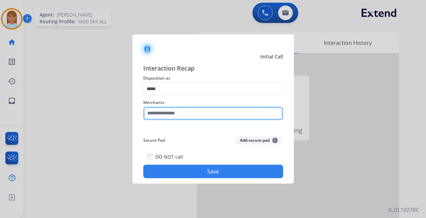
click at [171, 114] on input "text" at bounding box center [213, 113] width 140 height 13
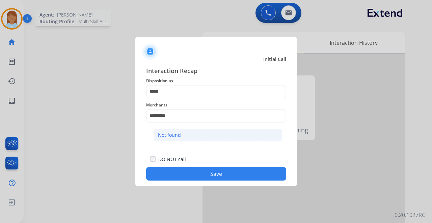
click at [173, 135] on div "Not found" at bounding box center [169, 135] width 23 height 7
type input "*********"
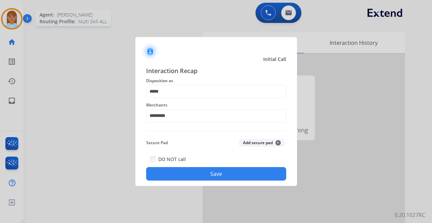
click at [171, 179] on button "Save" at bounding box center [216, 173] width 140 height 13
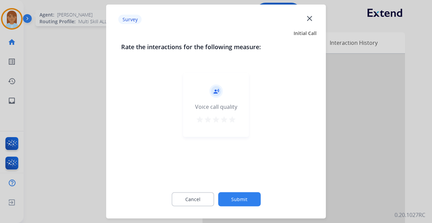
click at [217, 117] on mat-icon "star" at bounding box center [216, 120] width 8 height 8
click at [221, 119] on mat-icon "star" at bounding box center [224, 120] width 8 height 8
click at [230, 119] on mat-icon "star" at bounding box center [232, 120] width 8 height 8
click at [233, 198] on button "Submit" at bounding box center [239, 200] width 43 height 14
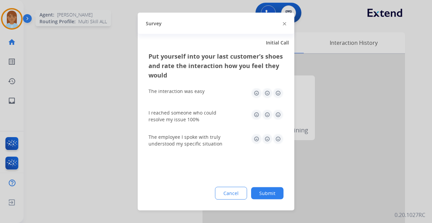
click at [279, 116] on img at bounding box center [278, 115] width 11 height 11
click at [279, 95] on img at bounding box center [278, 93] width 11 height 11
click at [281, 139] on img at bounding box center [278, 139] width 11 height 11
click at [274, 188] on button "Submit" at bounding box center [267, 194] width 32 height 12
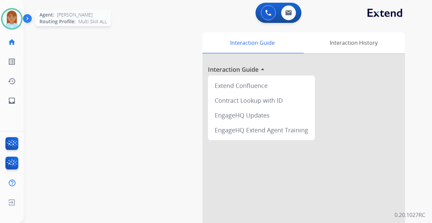
click at [9, 19] on img at bounding box center [11, 18] width 19 height 19
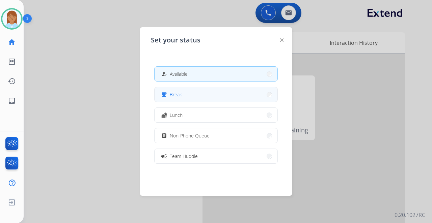
click at [165, 87] on div "how_to_reg Available free_breakfast Break fastfood Lunch assignment Non-Phone Q…" at bounding box center [216, 115] width 130 height 108
click at [192, 94] on button "free_breakfast Break" at bounding box center [216, 94] width 123 height 15
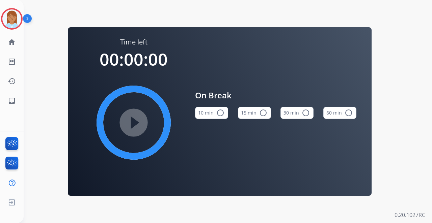
click at [268, 117] on button "15 min radio_button_unchecked" at bounding box center [254, 113] width 33 height 12
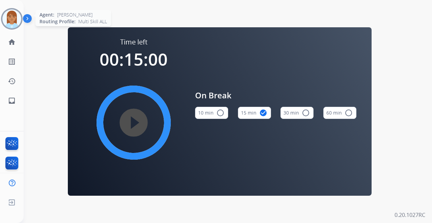
click at [17, 18] on img at bounding box center [11, 18] width 19 height 19
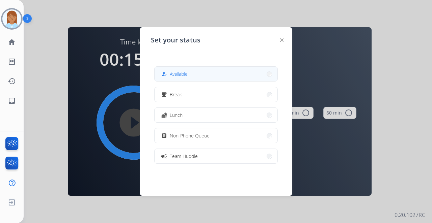
click at [201, 75] on button "how_to_reg Available" at bounding box center [216, 74] width 123 height 15
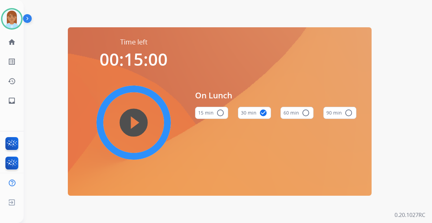
click at [250, 112] on button "30 min check_circle" at bounding box center [254, 113] width 33 height 12
click at [12, 22] on img at bounding box center [11, 18] width 19 height 19
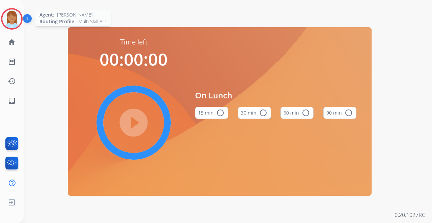
click at [19, 20] on img at bounding box center [11, 18] width 19 height 19
click at [11, 26] on div at bounding box center [12, 19] width 22 height 22
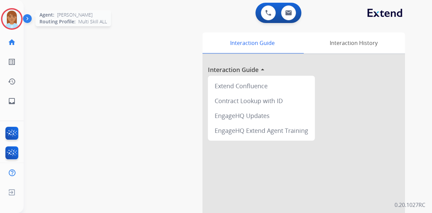
click at [13, 23] on img at bounding box center [11, 18] width 19 height 19
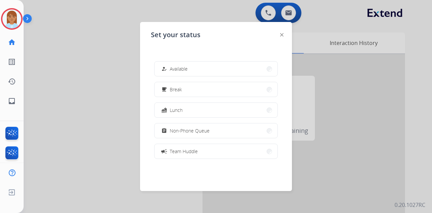
drag, startPoint x: 231, startPoint y: 72, endPoint x: 229, endPoint y: 75, distance: 4.2
click at [231, 74] on button "how_to_reg Available" at bounding box center [216, 68] width 123 height 15
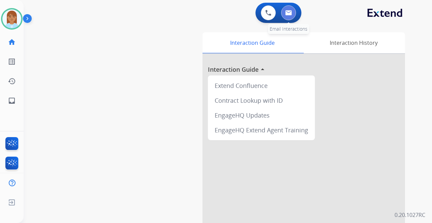
click at [292, 13] on button at bounding box center [288, 12] width 15 height 15
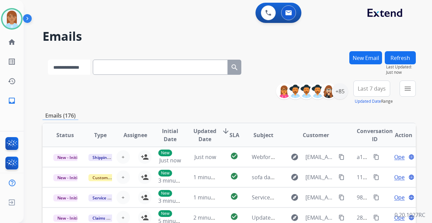
click at [52, 72] on select "**********" at bounding box center [69, 67] width 42 height 15
select select "**********"
click at [48, 60] on select "**********" at bounding box center [69, 67] width 42 height 15
click at [116, 68] on input "text" at bounding box center [160, 67] width 135 height 15
paste input "**********"
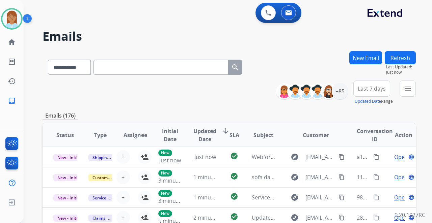
type input "**********"
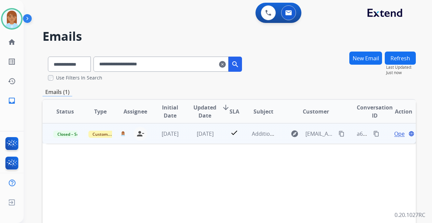
click at [394, 134] on span "Open" at bounding box center [401, 134] width 14 height 8
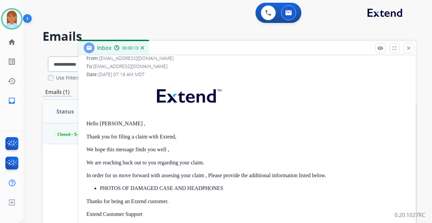
scroll to position [100, 0]
drag, startPoint x: 86, startPoint y: 123, endPoint x: 108, endPoint y: 125, distance: 21.6
click at [124, 104] on p at bounding box center [246, 98] width 321 height 33
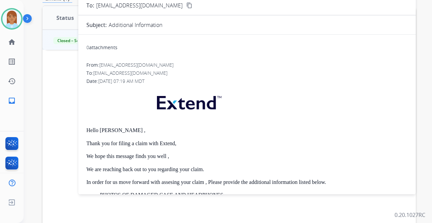
scroll to position [0, 0]
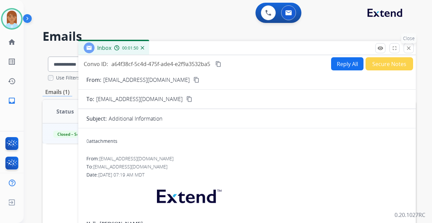
click at [410, 48] on mat-icon "close" at bounding box center [409, 48] width 6 height 6
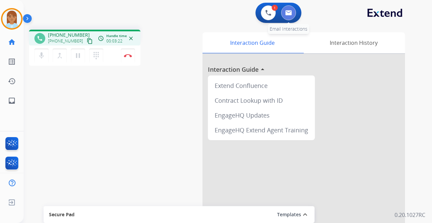
click at [286, 16] on button at bounding box center [288, 12] width 15 height 15
select select "**********"
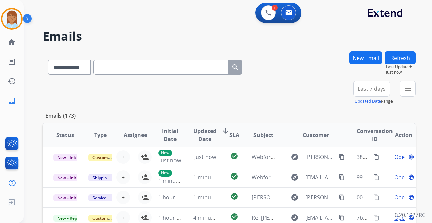
click at [377, 57] on button "New Email" at bounding box center [365, 57] width 33 height 13
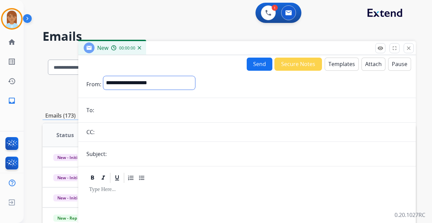
click at [188, 85] on select "**********" at bounding box center [149, 82] width 92 height 13
select select "**********"
click at [103, 76] on select "**********" at bounding box center [149, 82] width 92 height 13
click at [154, 117] on form "**********" at bounding box center [246, 188] width 337 height 234
click at [154, 117] on input "email" at bounding box center [251, 110] width 311 height 13
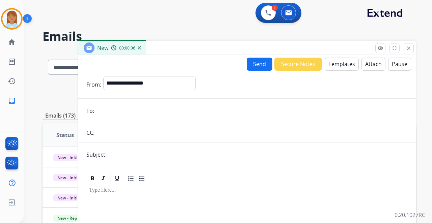
paste input "**********"
type input "**********"
click at [117, 159] on input "text" at bounding box center [258, 154] width 299 height 13
type input "**********"
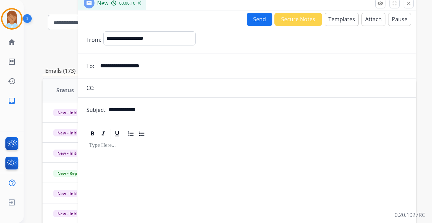
click at [343, 16] on button "Templates" at bounding box center [342, 19] width 34 height 13
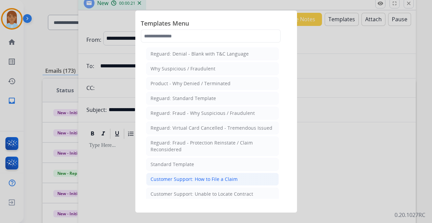
click at [190, 176] on div "Customer Support: How to File a Claim" at bounding box center [193, 179] width 87 height 7
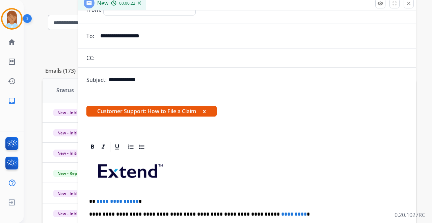
scroll to position [90, 0]
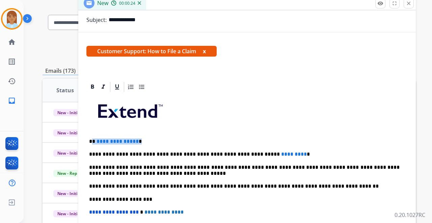
drag, startPoint x: 92, startPoint y: 141, endPoint x: 144, endPoint y: 142, distance: 52.0
click at [144, 142] on p "**********" at bounding box center [244, 142] width 310 height 6
click at [105, 139] on p "*****" at bounding box center [244, 142] width 310 height 6
drag, startPoint x: 244, startPoint y: 152, endPoint x: 284, endPoint y: 150, distance: 39.9
click at [284, 151] on p "**********" at bounding box center [244, 154] width 310 height 6
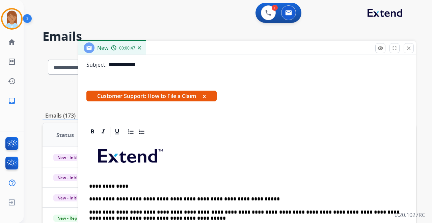
scroll to position [129, 0]
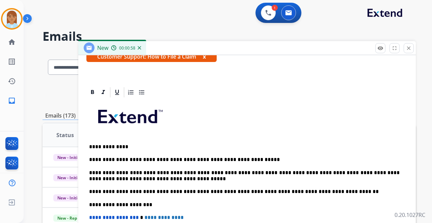
click at [190, 157] on p "**********" at bounding box center [244, 160] width 310 height 6
click at [271, 160] on p "**********" at bounding box center [244, 160] width 310 height 6
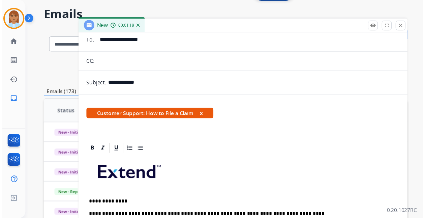
scroll to position [0, 0]
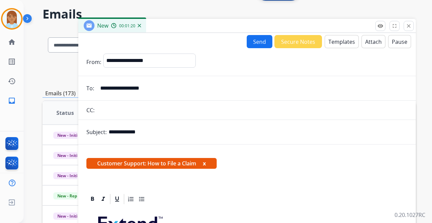
click at [256, 45] on button "Send" at bounding box center [260, 41] width 26 height 13
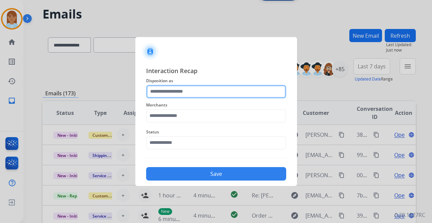
click at [187, 96] on input "text" at bounding box center [216, 91] width 140 height 13
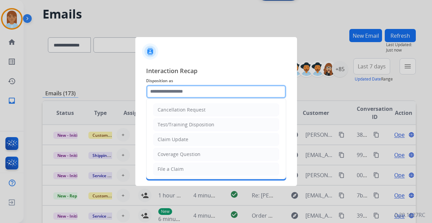
click at [191, 90] on input "text" at bounding box center [216, 91] width 140 height 13
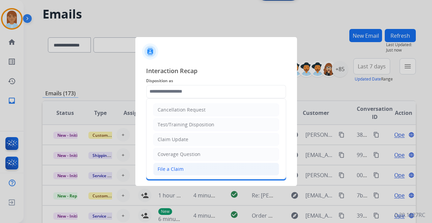
click at [174, 164] on li "File a Claim" at bounding box center [216, 169] width 126 height 13
type input "**********"
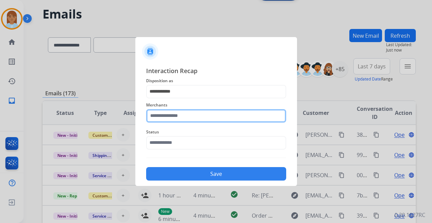
click at [177, 115] on input "text" at bounding box center [216, 115] width 140 height 13
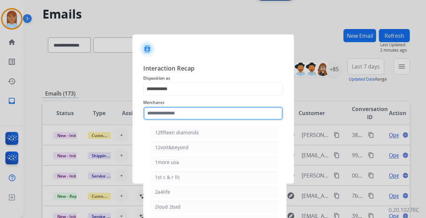
click at [183, 114] on input "text" at bounding box center [213, 113] width 140 height 13
click at [183, 113] on input "text" at bounding box center [213, 113] width 140 height 13
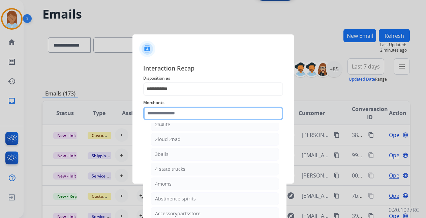
click at [187, 117] on input "text" at bounding box center [213, 113] width 140 height 13
click at [148, 116] on input "text" at bounding box center [213, 113] width 140 height 13
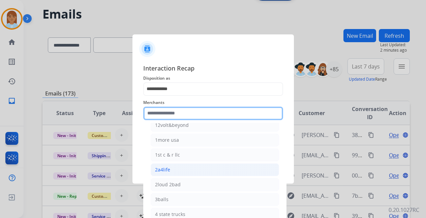
scroll to position [0, 0]
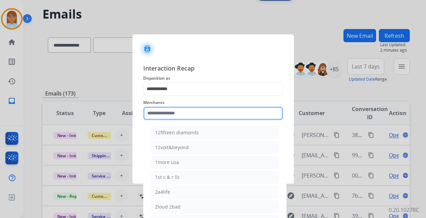
click at [165, 109] on input "text" at bounding box center [213, 113] width 140 height 13
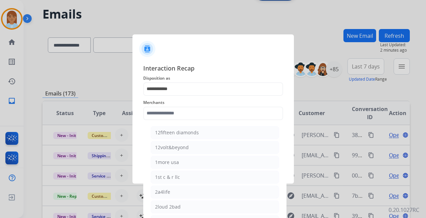
click at [100, 26] on div at bounding box center [213, 109] width 426 height 218
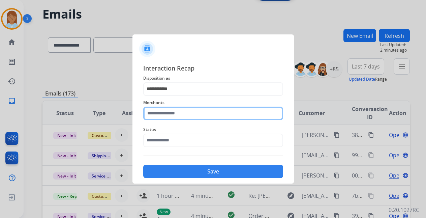
click at [161, 114] on input "text" at bounding box center [213, 113] width 140 height 13
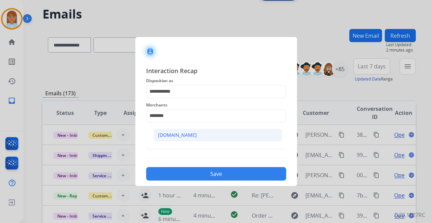
click at [186, 136] on div "[DOMAIN_NAME]" at bounding box center [177, 135] width 39 height 7
type input "**********"
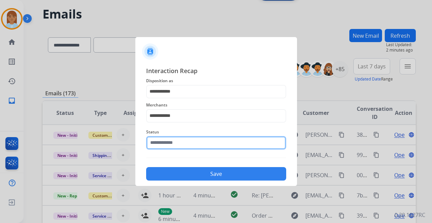
click at [185, 142] on input "text" at bounding box center [216, 142] width 140 height 13
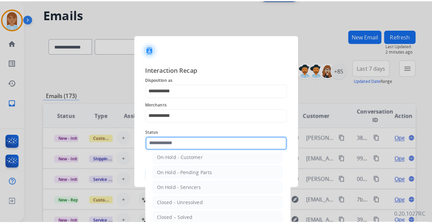
scroll to position [38, 0]
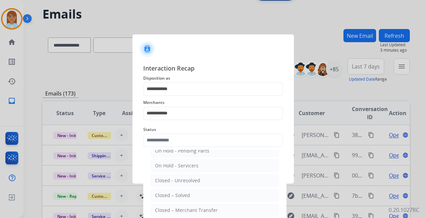
click at [178, 196] on div "Closed – Solved" at bounding box center [172, 195] width 35 height 7
type input "**********"
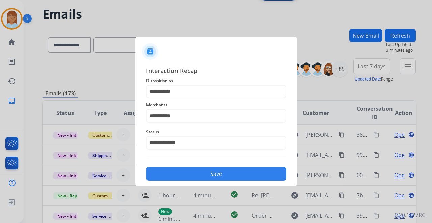
click at [180, 180] on button "Save" at bounding box center [216, 173] width 140 height 13
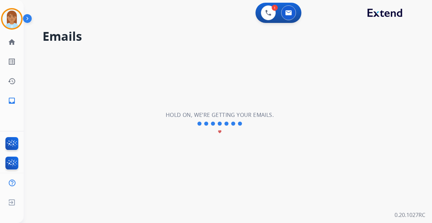
scroll to position [0, 0]
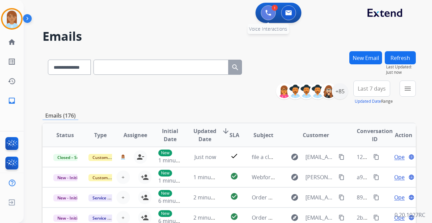
click at [270, 14] on img at bounding box center [268, 13] width 6 height 6
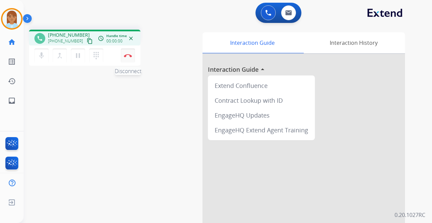
click at [126, 52] on button "Disconnect" at bounding box center [128, 56] width 14 height 14
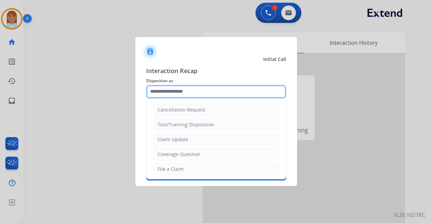
click at [170, 93] on input "text" at bounding box center [216, 91] width 140 height 13
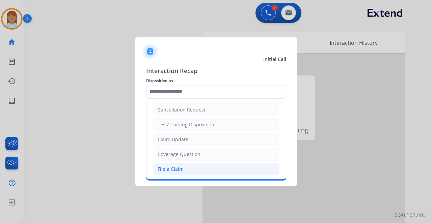
click at [182, 167] on li "File a Claim" at bounding box center [216, 169] width 126 height 13
type input "**********"
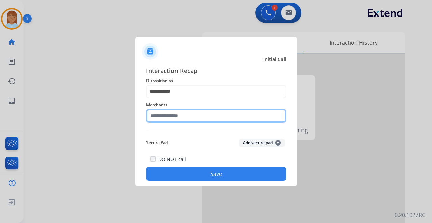
click at [177, 114] on input "text" at bounding box center [216, 115] width 140 height 13
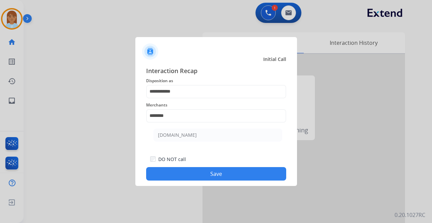
click at [174, 134] on div "[DOMAIN_NAME]" at bounding box center [177, 135] width 39 height 7
type input "**********"
click at [194, 173] on button "Save" at bounding box center [216, 173] width 140 height 13
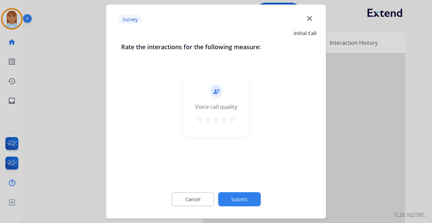
click at [222, 116] on mat-icon "star" at bounding box center [224, 120] width 8 height 8
click at [230, 120] on mat-icon "star" at bounding box center [232, 120] width 8 height 8
click at [247, 201] on button "Submit" at bounding box center [239, 200] width 43 height 14
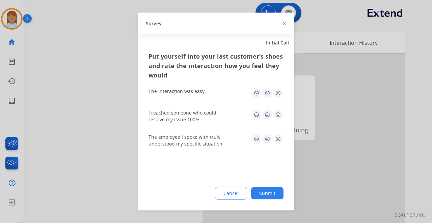
click at [278, 97] on img at bounding box center [278, 93] width 11 height 11
click at [280, 118] on img at bounding box center [278, 115] width 11 height 11
click at [279, 136] on img at bounding box center [278, 139] width 11 height 11
click at [273, 193] on button "Submit" at bounding box center [267, 194] width 32 height 12
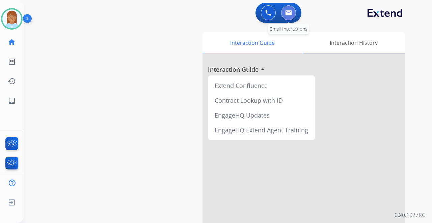
click at [287, 9] on button at bounding box center [288, 12] width 15 height 15
select select "**********"
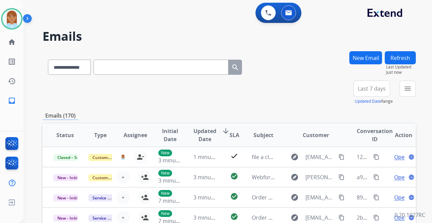
click at [361, 62] on button "New Email" at bounding box center [365, 57] width 33 height 13
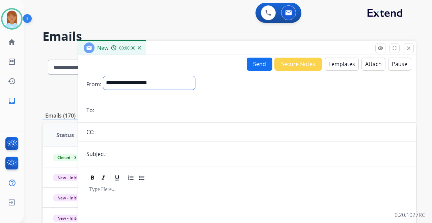
click at [184, 82] on select "**********" at bounding box center [149, 82] width 92 height 13
select select "**********"
click at [103, 76] on select "**********" at bounding box center [149, 82] width 92 height 13
click at [150, 106] on input "email" at bounding box center [251, 110] width 311 height 13
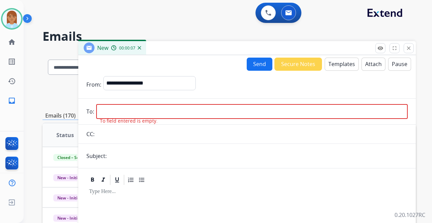
click at [137, 103] on form "**********" at bounding box center [246, 188] width 337 height 234
click at [133, 111] on input "email" at bounding box center [251, 111] width 311 height 15
paste input "**********"
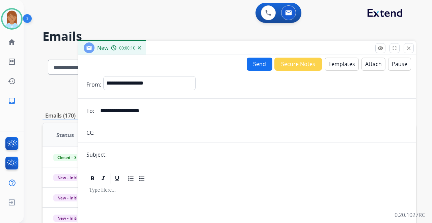
type input "**********"
click at [125, 156] on input "text" at bounding box center [258, 154] width 299 height 13
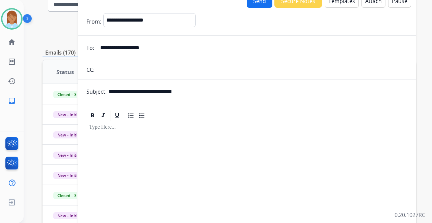
scroll to position [22, 0]
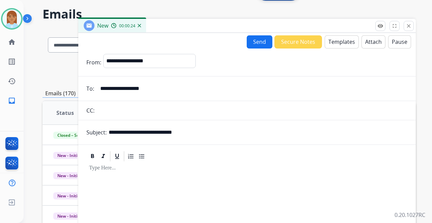
type input "**********"
click at [333, 46] on button "Templates" at bounding box center [342, 41] width 34 height 13
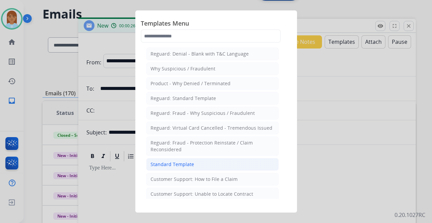
click at [203, 167] on li "Standard Template" at bounding box center [212, 164] width 133 height 13
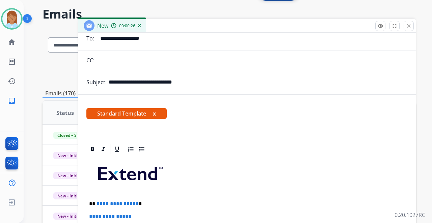
scroll to position [90, 0]
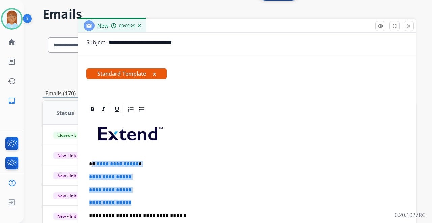
drag, startPoint x: 92, startPoint y: 163, endPoint x: 150, endPoint y: 193, distance: 65.5
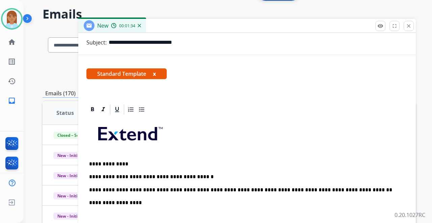
drag, startPoint x: 136, startPoint y: 204, endPoint x: 83, endPoint y: 206, distance: 52.6
drag, startPoint x: 85, startPoint y: 200, endPoint x: 94, endPoint y: 201, distance: 9.5
drag, startPoint x: 89, startPoint y: 201, endPoint x: 144, endPoint y: 200, distance: 55.0
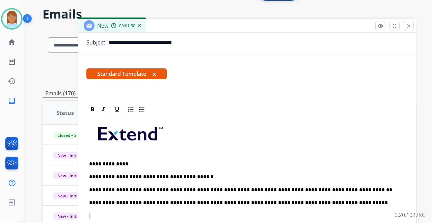
drag, startPoint x: 339, startPoint y: 199, endPoint x: 146, endPoint y: 207, distance: 192.5
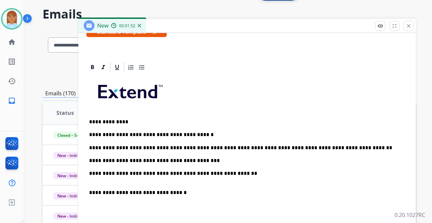
scroll to position [174, 0]
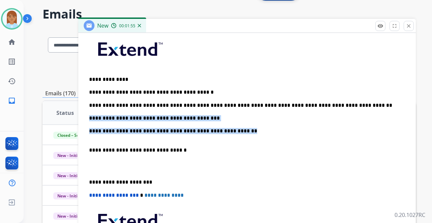
drag, startPoint x: 225, startPoint y: 132, endPoint x: 88, endPoint y: 116, distance: 137.9
click at [88, 116] on div "**********" at bounding box center [246, 156] width 321 height 251
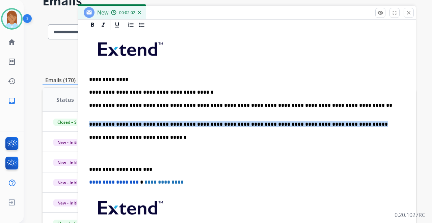
drag, startPoint x: 334, startPoint y: 123, endPoint x: 88, endPoint y: 121, distance: 246.6
click at [88, 121] on div "**********" at bounding box center [246, 150] width 321 height 238
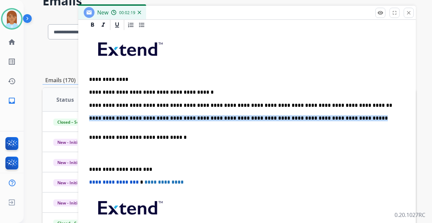
drag, startPoint x: 338, startPoint y: 118, endPoint x: 80, endPoint y: 115, distance: 258.5
click at [80, 115] on div "**********" at bounding box center [246, 143] width 337 height 249
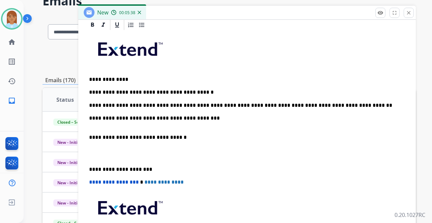
click at [140, 126] on p "**********" at bounding box center [244, 121] width 310 height 12
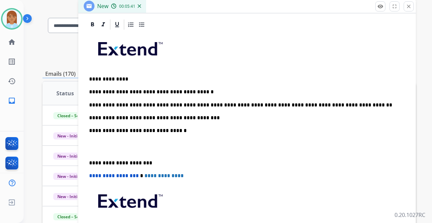
click at [132, 140] on div "**********" at bounding box center [246, 147] width 321 height 232
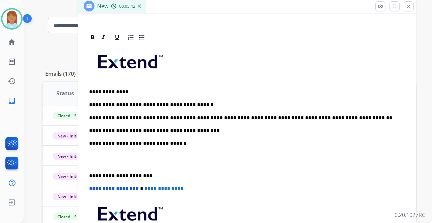
scroll to position [55, 0]
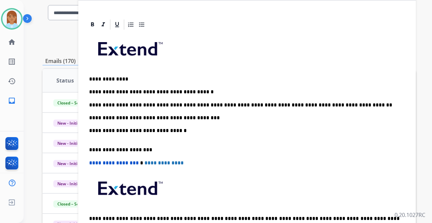
click at [129, 137] on p "**********" at bounding box center [244, 134] width 310 height 12
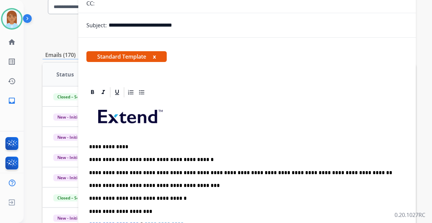
scroll to position [0, 0]
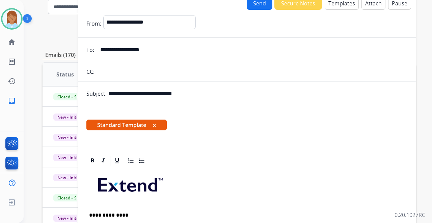
click at [261, 1] on button "Send" at bounding box center [260, 3] width 26 height 13
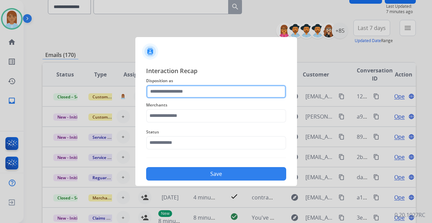
click at [238, 90] on input "text" at bounding box center [216, 91] width 140 height 13
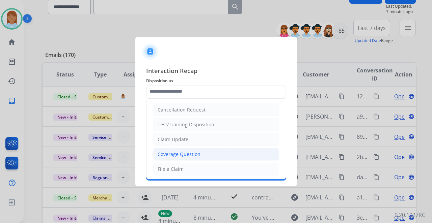
click at [197, 151] on div "Coverage Question" at bounding box center [179, 154] width 43 height 7
type input "**********"
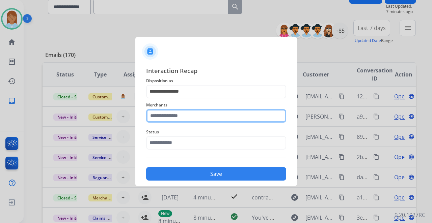
click at [191, 114] on input "text" at bounding box center [216, 115] width 140 height 13
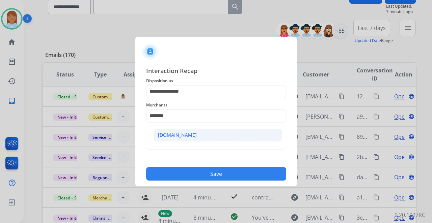
click at [177, 137] on div "[DOMAIN_NAME]" at bounding box center [177, 135] width 39 height 7
type input "**********"
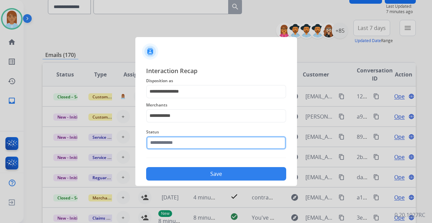
click at [192, 137] on input "text" at bounding box center [216, 142] width 140 height 13
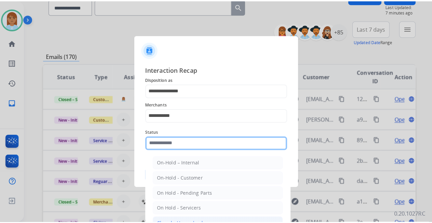
scroll to position [38, 0]
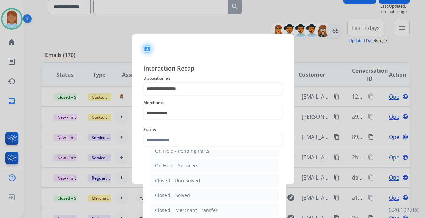
drag, startPoint x: 184, startPoint y: 190, endPoint x: 186, endPoint y: 187, distance: 3.9
click at [185, 190] on li "Closed – Solved" at bounding box center [215, 195] width 129 height 13
type input "**********"
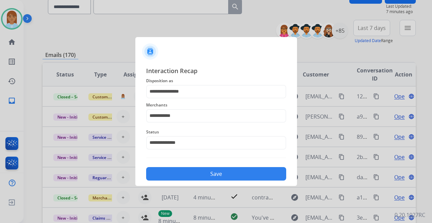
click at [194, 172] on button "Save" at bounding box center [216, 173] width 140 height 13
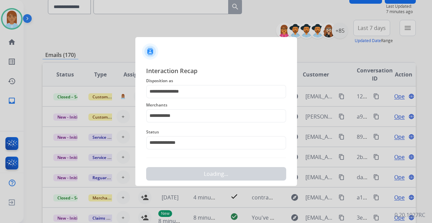
scroll to position [0, 0]
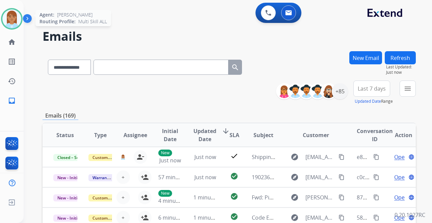
click at [9, 22] on img at bounding box center [11, 18] width 19 height 19
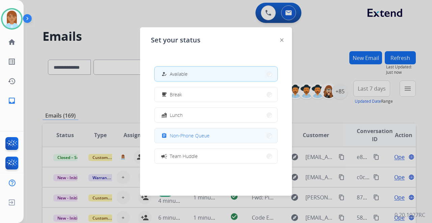
click at [194, 130] on button "assignment Non-Phone Queue" at bounding box center [216, 136] width 123 height 15
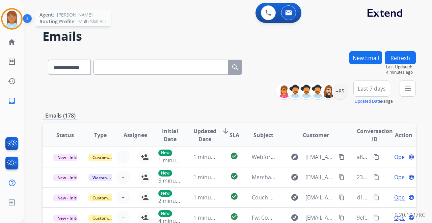
click at [7, 18] on img at bounding box center [11, 18] width 19 height 19
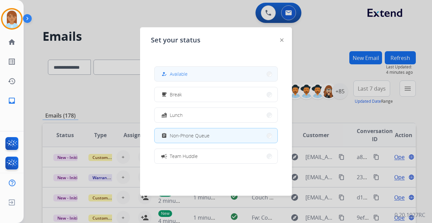
click at [208, 76] on button "how_to_reg Available" at bounding box center [216, 74] width 123 height 15
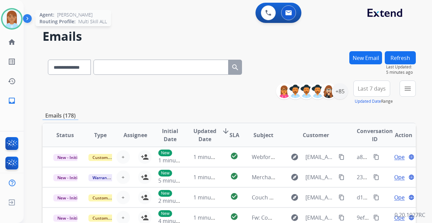
click at [19, 23] on img at bounding box center [11, 18] width 19 height 19
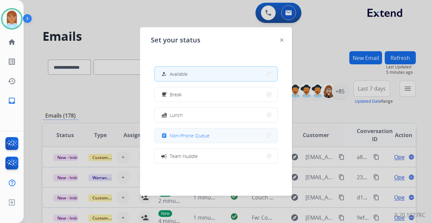
click at [200, 139] on div "assignment Non-Phone Queue" at bounding box center [185, 136] width 50 height 8
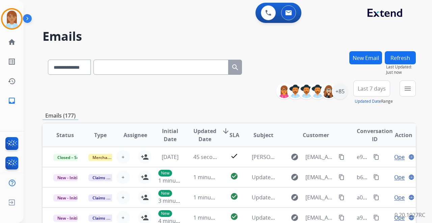
click at [375, 61] on button "New Email" at bounding box center [365, 57] width 33 height 13
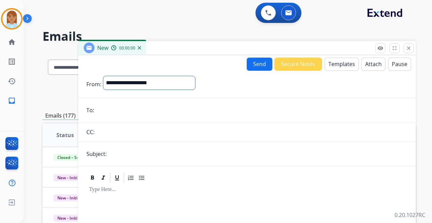
click at [172, 84] on select "**********" at bounding box center [149, 82] width 92 height 13
select select "**********"
click at [103, 76] on select "**********" at bounding box center [149, 82] width 92 height 13
click at [138, 112] on input "email" at bounding box center [251, 110] width 311 height 13
paste input "**********"
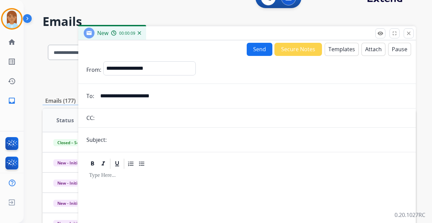
scroll to position [67, 0]
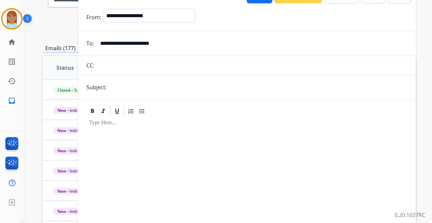
type input "**********"
click at [140, 84] on input "text" at bounding box center [258, 87] width 299 height 13
type input "**********"
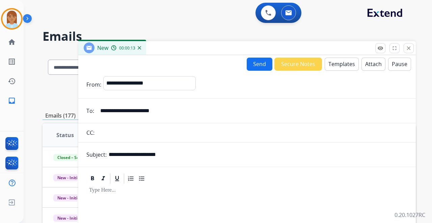
click at [335, 64] on button "Templates" at bounding box center [342, 64] width 34 height 13
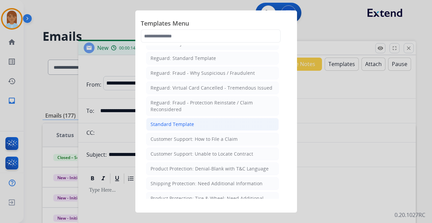
scroll to position [45, 0]
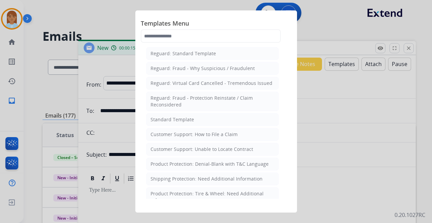
click at [198, 119] on li "Standard Template" at bounding box center [212, 119] width 133 height 13
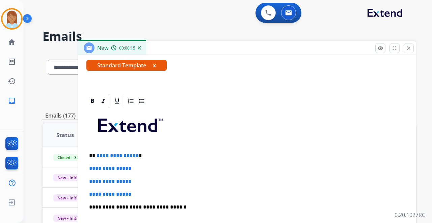
scroll to position [155, 0]
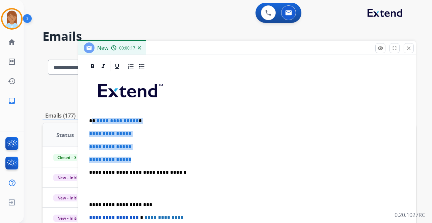
drag, startPoint x: 93, startPoint y: 119, endPoint x: 163, endPoint y: 159, distance: 80.1
click at [155, 161] on div "**********" at bounding box center [246, 189] width 321 height 232
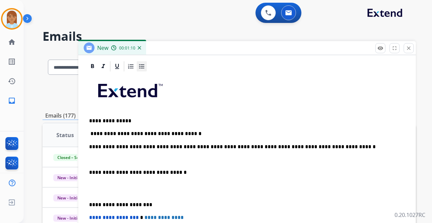
click at [142, 67] on icon at bounding box center [141, 66] width 5 height 4
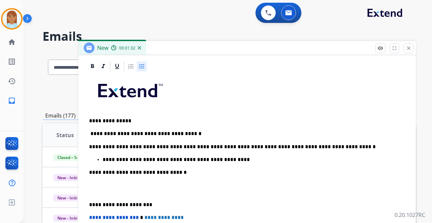
click at [99, 193] on p at bounding box center [247, 189] width 316 height 12
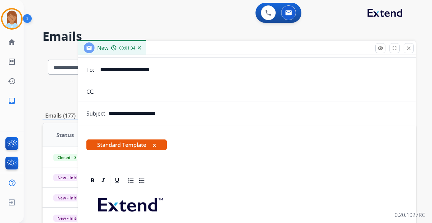
scroll to position [0, 0]
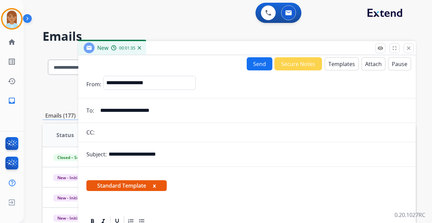
click at [258, 70] on button "Send" at bounding box center [260, 63] width 26 height 13
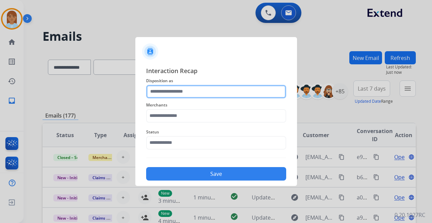
click at [210, 86] on input "text" at bounding box center [216, 91] width 140 height 13
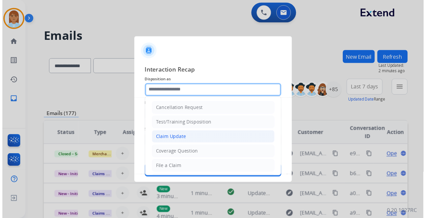
scroll to position [22, 0]
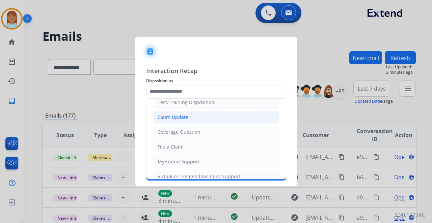
click at [175, 115] on div "Claim Update" at bounding box center [173, 117] width 31 height 7
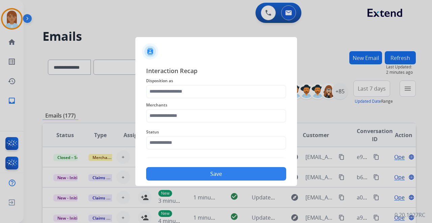
type input "**********"
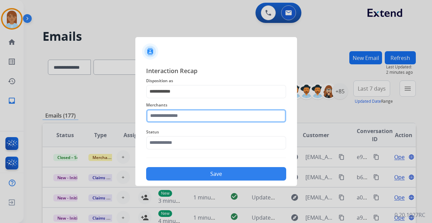
click at [175, 115] on input "text" at bounding box center [216, 115] width 140 height 13
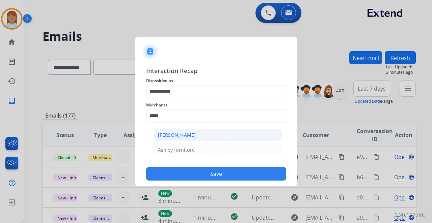
click at [168, 132] on div "[PERSON_NAME]" at bounding box center [177, 135] width 38 height 7
type input "**********"
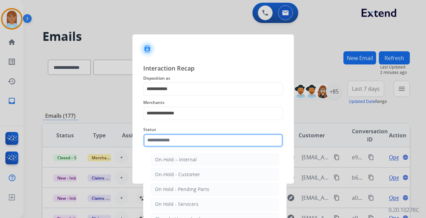
click at [168, 142] on input "text" at bounding box center [213, 140] width 140 height 13
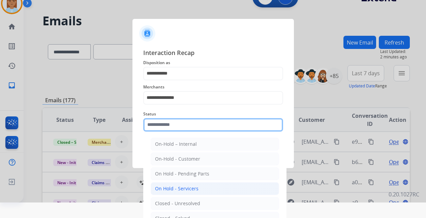
scroll to position [33, 0]
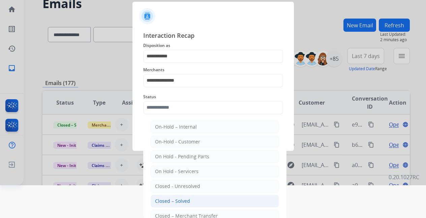
click at [182, 202] on div "Closed – Solved" at bounding box center [172, 201] width 35 height 7
type input "**********"
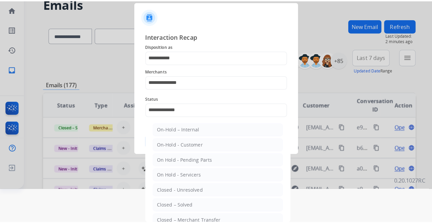
scroll to position [0, 0]
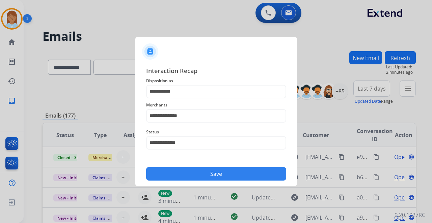
click at [181, 175] on button "Save" at bounding box center [216, 173] width 140 height 13
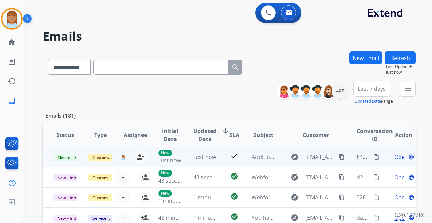
click at [373, 156] on mat-icon "content_copy" at bounding box center [376, 157] width 6 height 6
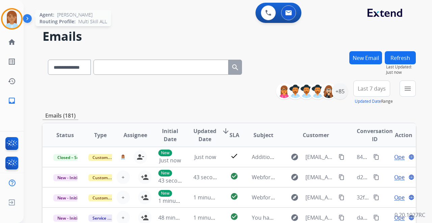
click at [6, 21] on img at bounding box center [11, 18] width 19 height 19
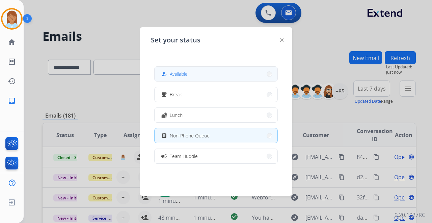
click at [183, 70] on button "how_to_reg Available" at bounding box center [216, 74] width 123 height 15
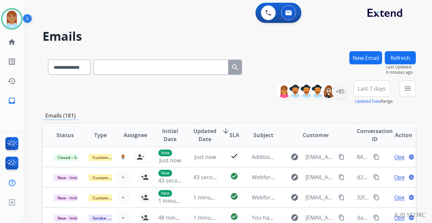
click at [213, 18] on div "0 Voice Interactions 0 Email Interactions" at bounding box center [224, 14] width 384 height 22
click at [217, 38] on h2 "Emails" at bounding box center [229, 36] width 373 height 13
click at [139, 38] on h2 "Emails" at bounding box center [229, 36] width 373 height 13
click at [136, 25] on div "**********" at bounding box center [220, 135] width 392 height 223
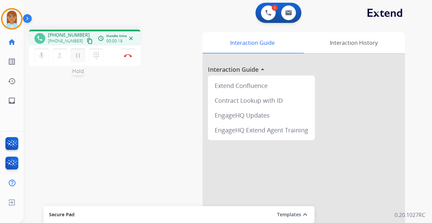
click at [77, 56] on mat-icon "pause" at bounding box center [78, 56] width 8 height 8
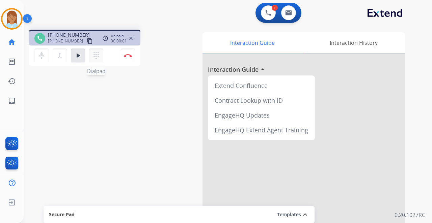
click at [93, 55] on mat-icon "dialpad" at bounding box center [96, 56] width 8 height 8
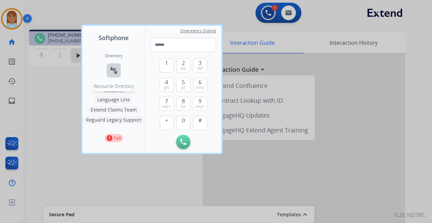
click at [114, 70] on mat-icon "connect_without_contact" at bounding box center [114, 70] width 8 height 8
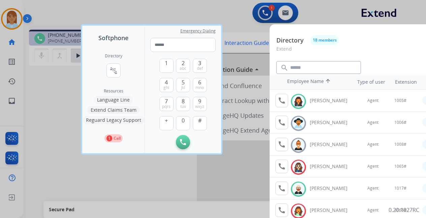
click at [114, 101] on button "Language Line" at bounding box center [113, 100] width 39 height 8
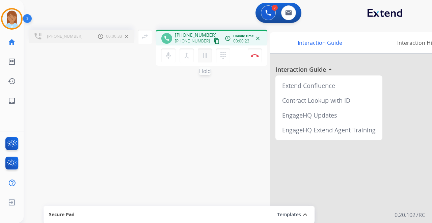
click at [207, 56] on mat-icon "pause" at bounding box center [205, 56] width 8 height 8
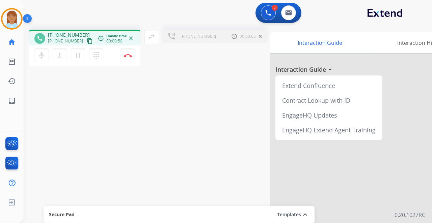
click at [184, 37] on span "[PHONE_NUMBER]" at bounding box center [198, 36] width 35 height 5
click at [79, 55] on mat-icon "pause" at bounding box center [78, 56] width 8 height 8
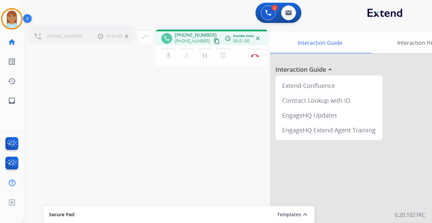
click at [53, 36] on span "[PHONE_NUMBER]" at bounding box center [64, 36] width 35 height 5
click at [142, 40] on mat-icon "swap_horiz" at bounding box center [145, 37] width 8 height 8
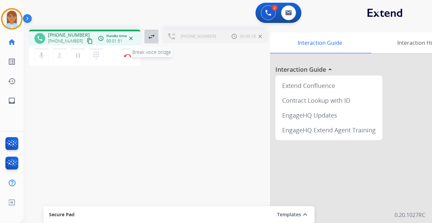
click at [148, 35] on mat-icon "swap_horiz" at bounding box center [151, 37] width 8 height 8
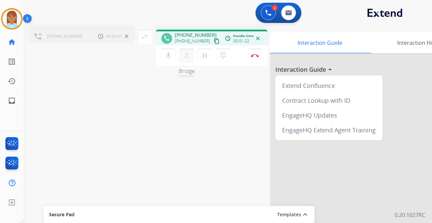
click at [187, 56] on mat-icon "merge_type" at bounding box center [187, 56] width 8 height 8
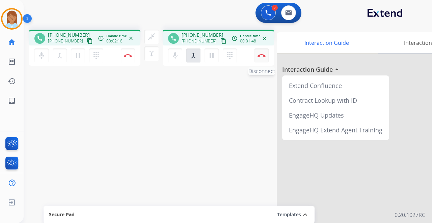
click at [135, 52] on button "Disconnect" at bounding box center [128, 56] width 14 height 14
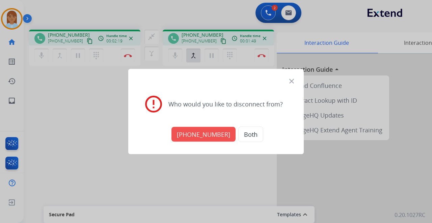
click at [206, 134] on button "[PHONE_NUMBER]" at bounding box center [203, 134] width 64 height 15
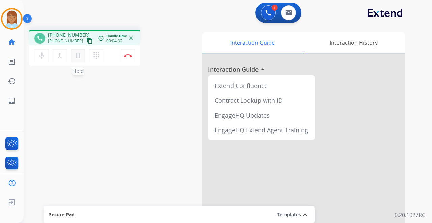
click at [79, 59] on mat-icon "pause" at bounding box center [78, 56] width 8 height 8
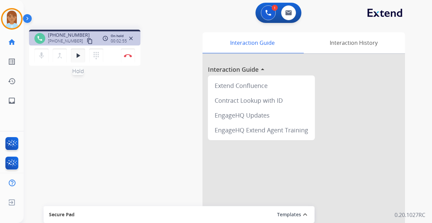
click at [78, 62] on div "mic Mute merge_type Bridge play_arrow Hold dialpad Dialpad" at bounding box center [70, 56] width 73 height 14
click at [81, 58] on mat-icon "play_arrow" at bounding box center [78, 56] width 8 height 8
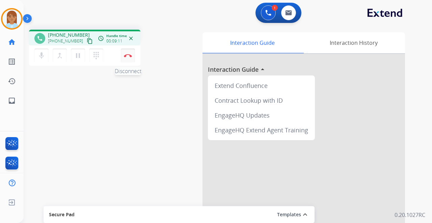
click at [130, 55] on img at bounding box center [128, 55] width 8 height 3
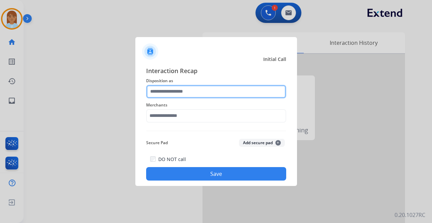
click at [155, 88] on input "text" at bounding box center [216, 91] width 140 height 13
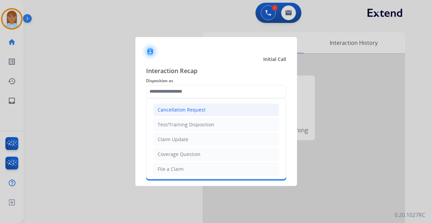
click at [171, 109] on div "Cancellation Request" at bounding box center [182, 110] width 48 height 7
type input "**********"
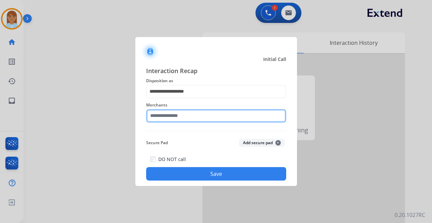
click at [171, 112] on input "text" at bounding box center [216, 115] width 140 height 13
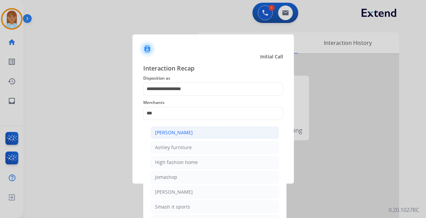
click at [187, 135] on div "[PERSON_NAME]" at bounding box center [174, 132] width 38 height 7
type input "**********"
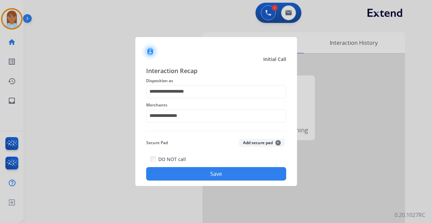
click at [196, 179] on button "Save" at bounding box center [216, 173] width 140 height 13
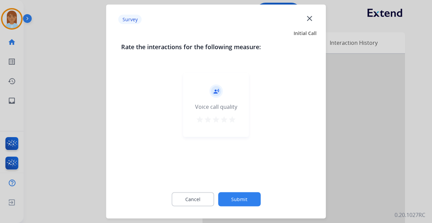
click at [226, 119] on mat-icon "star" at bounding box center [224, 120] width 8 height 8
click at [248, 195] on button "Submit" at bounding box center [239, 200] width 43 height 14
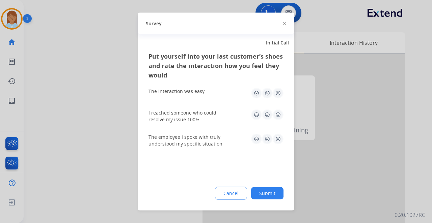
click at [275, 92] on img at bounding box center [278, 93] width 11 height 11
click at [284, 112] on div "Put yourself into your last customer’s shoes and rate the interaction how you f…" at bounding box center [216, 131] width 157 height 159
click at [281, 116] on img at bounding box center [278, 115] width 11 height 11
click at [283, 144] on img at bounding box center [278, 139] width 11 height 11
click at [281, 191] on button "Submit" at bounding box center [267, 194] width 32 height 12
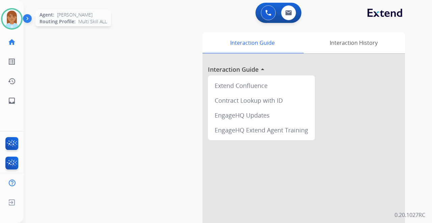
click at [9, 22] on img at bounding box center [11, 18] width 19 height 19
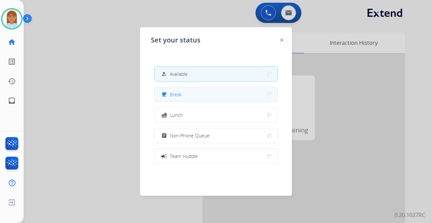
click at [187, 94] on button "free_breakfast Break" at bounding box center [216, 94] width 123 height 15
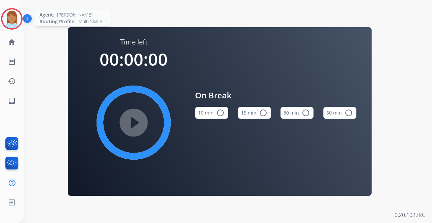
click at [12, 27] on img at bounding box center [11, 18] width 19 height 19
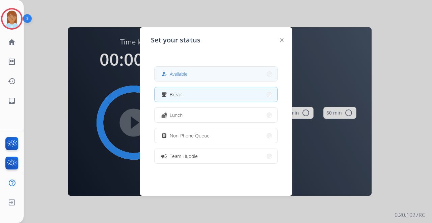
click at [173, 68] on button "how_to_reg Available" at bounding box center [216, 74] width 123 height 15
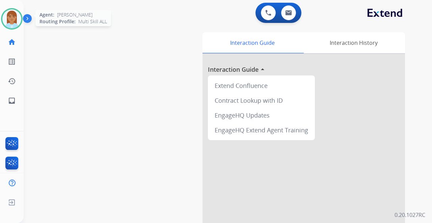
click at [16, 20] on img at bounding box center [11, 18] width 19 height 19
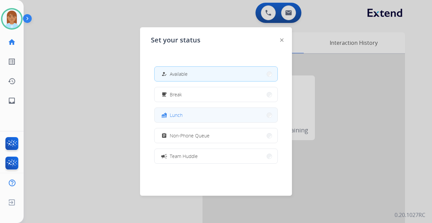
click at [170, 112] on div "fastfood Lunch" at bounding box center [171, 115] width 23 height 8
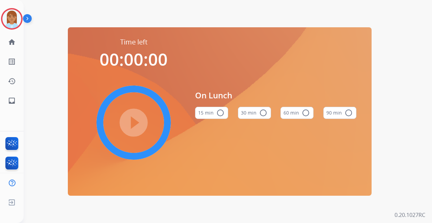
click at [302, 116] on mat-icon "radio_button_unchecked" at bounding box center [306, 113] width 8 height 8
